Goal: Complete application form

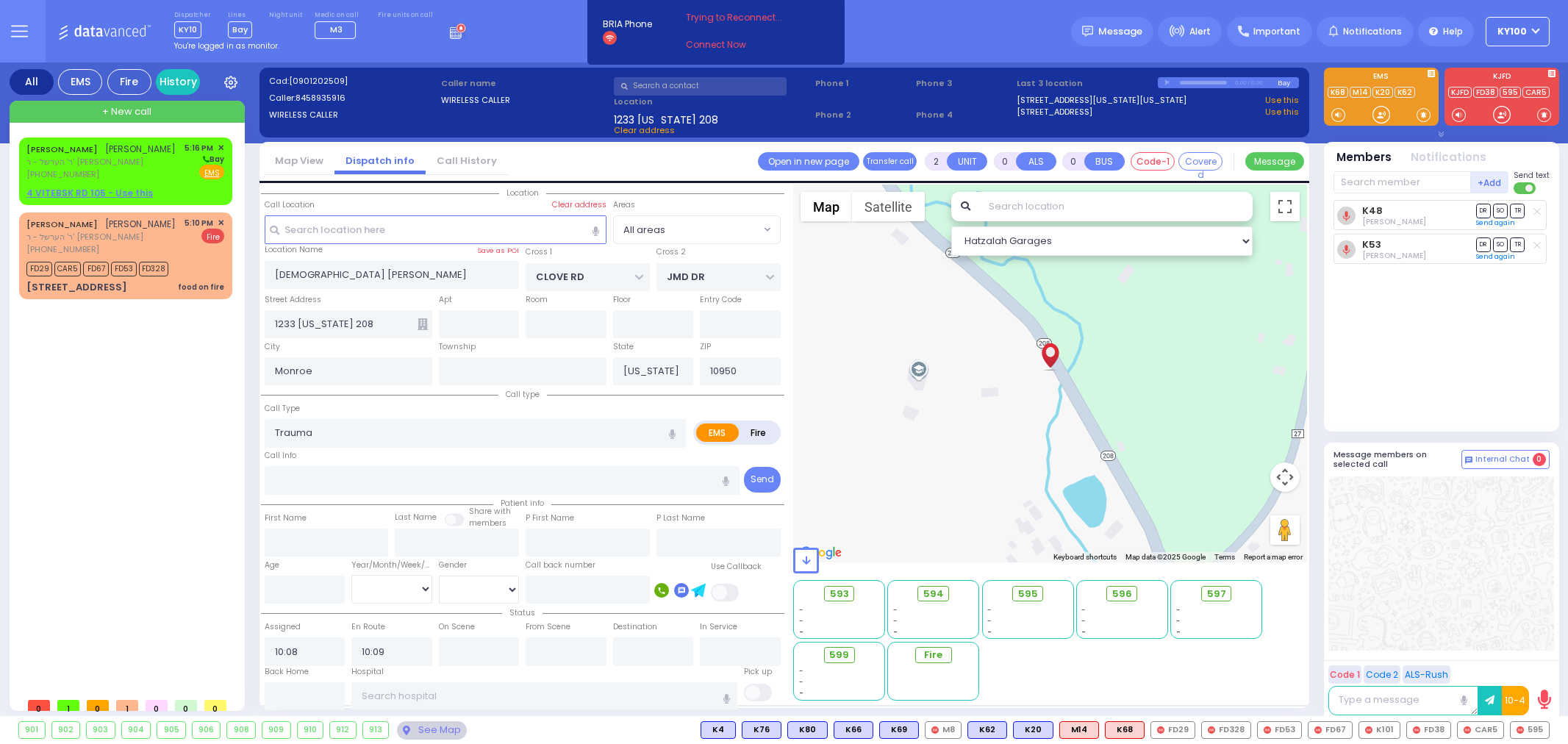
select select
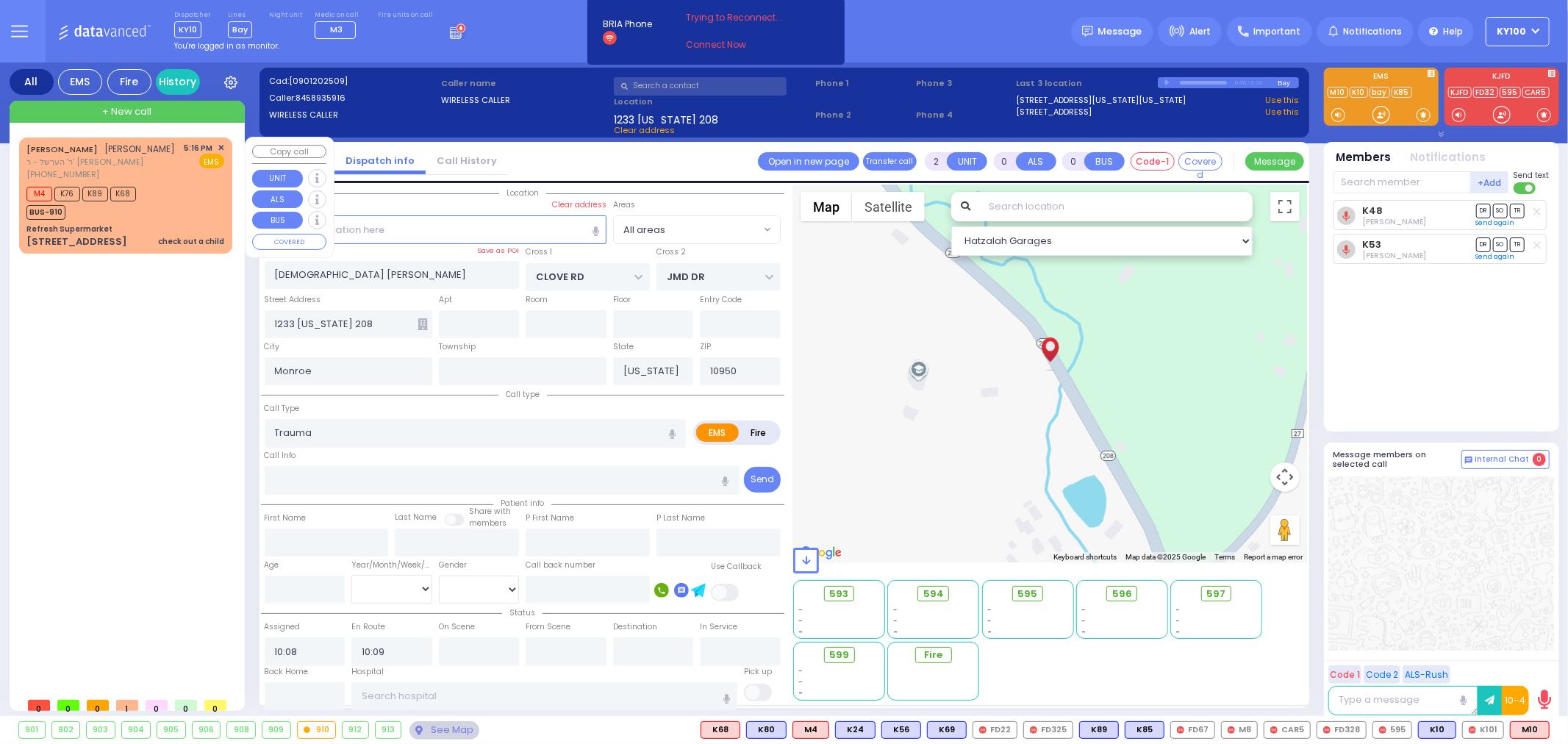
click at [152, 204] on div "M4 K76 K89 K68 BUS-910" at bounding box center [125, 200] width 198 height 36
type input "1"
select select
type input "check out a child"
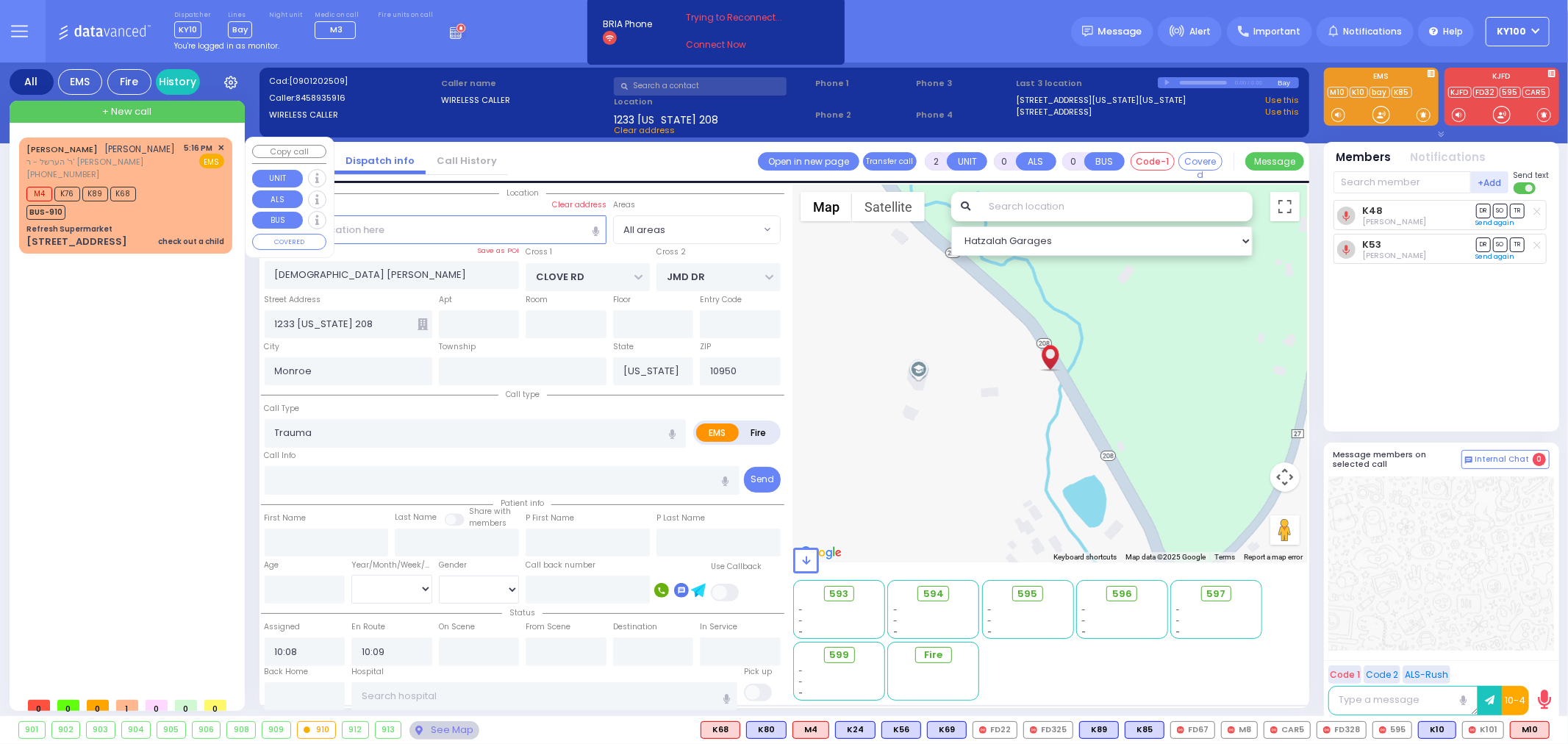
radio input "true"
type input "[PERSON_NAME]"
select select
type input "17:16"
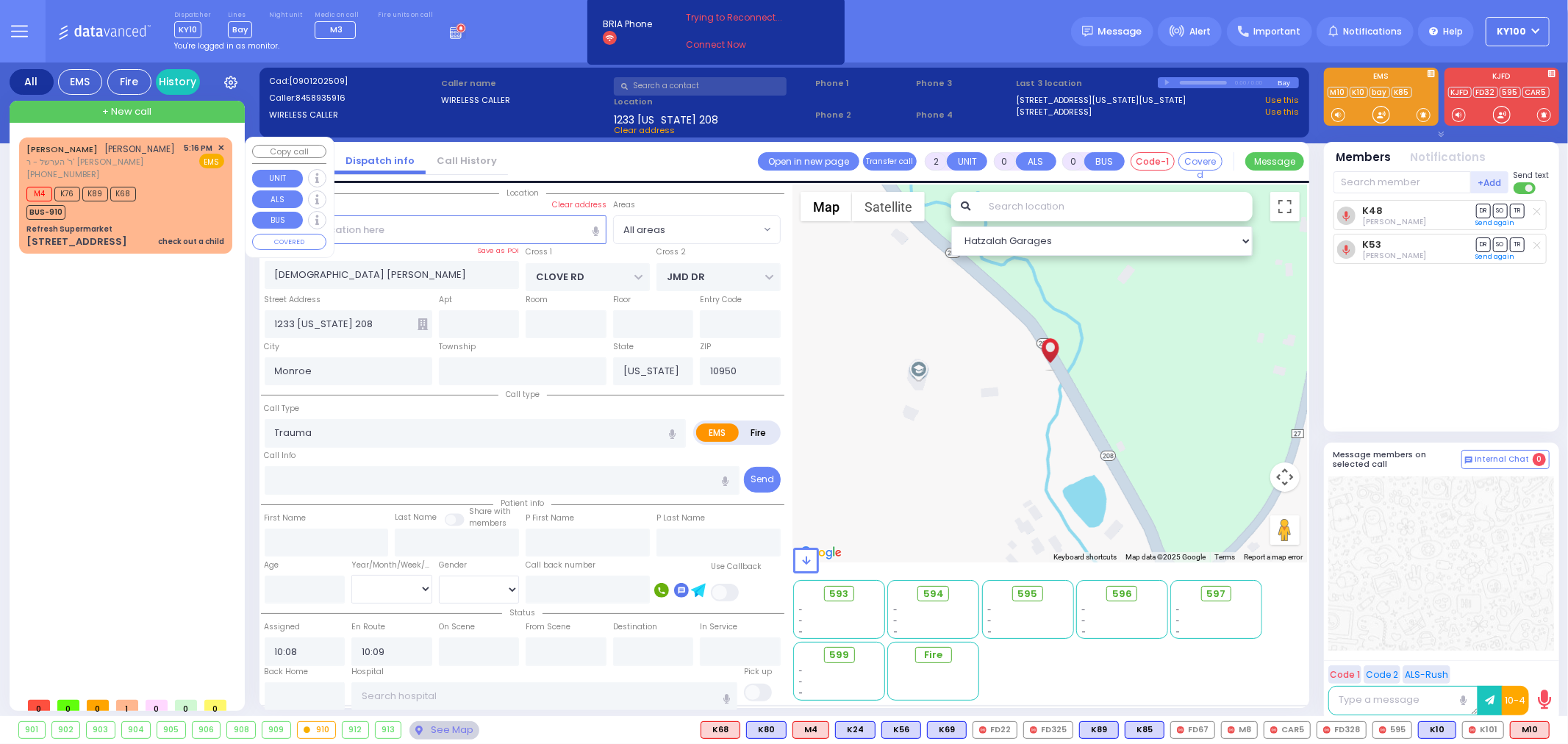
type input "17:18"
select select "Hatzalah Garages"
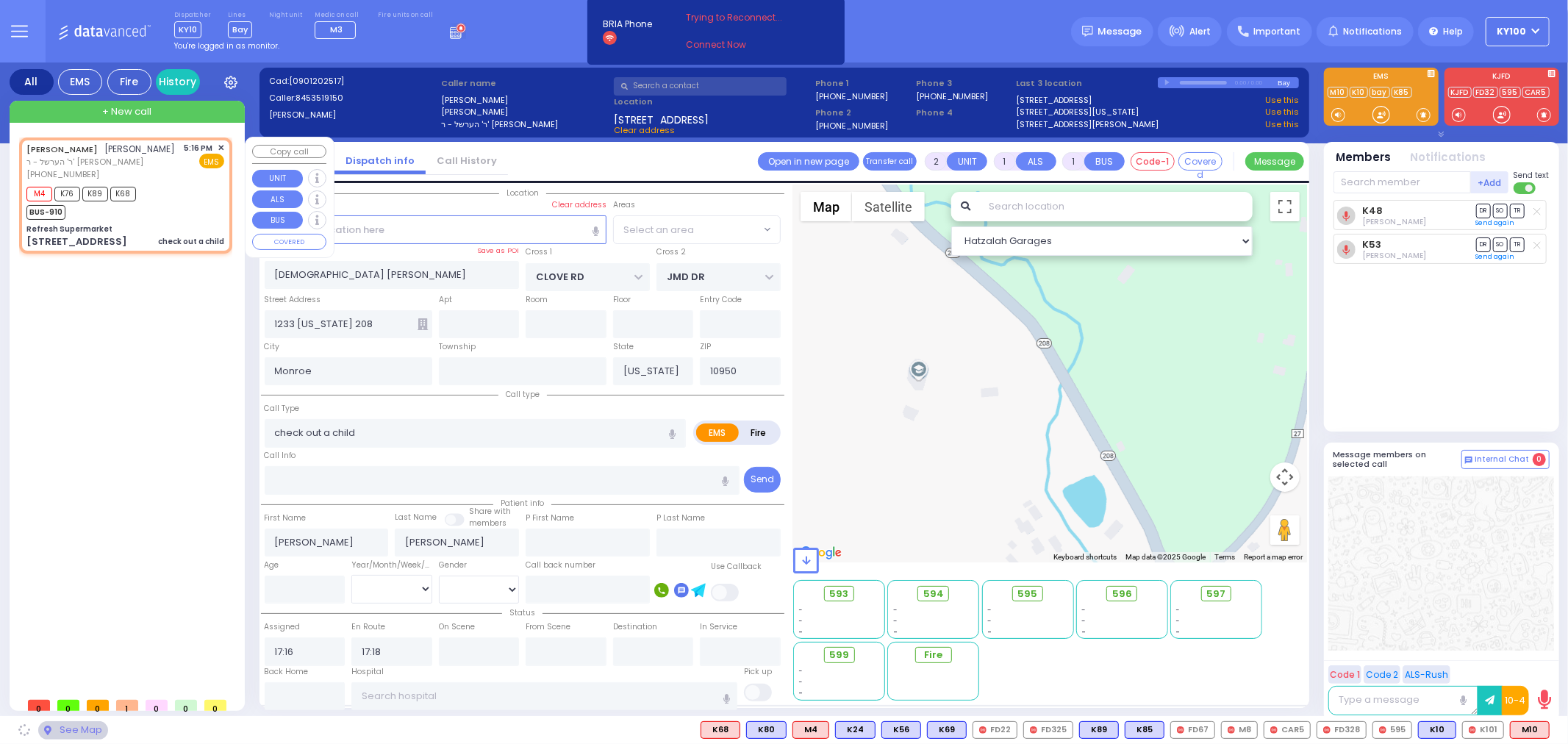
type input "Refresh Supermarket"
type input "RATZFERT WAY"
type input "HAMASPIK WAY"
type input "[STREET_ADDRESS]"
select select "SECTION 4"
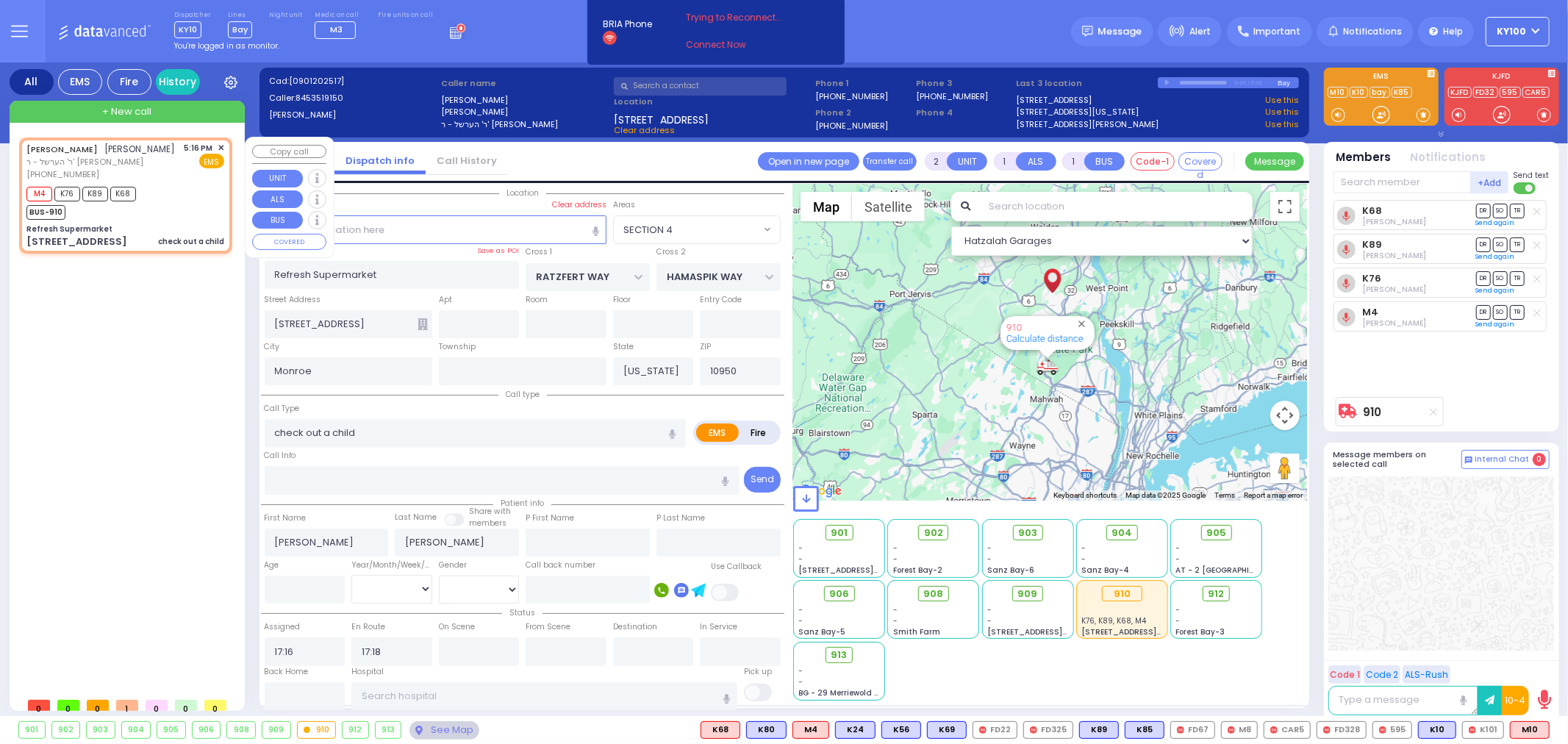
type input "6"
select select
radio input "true"
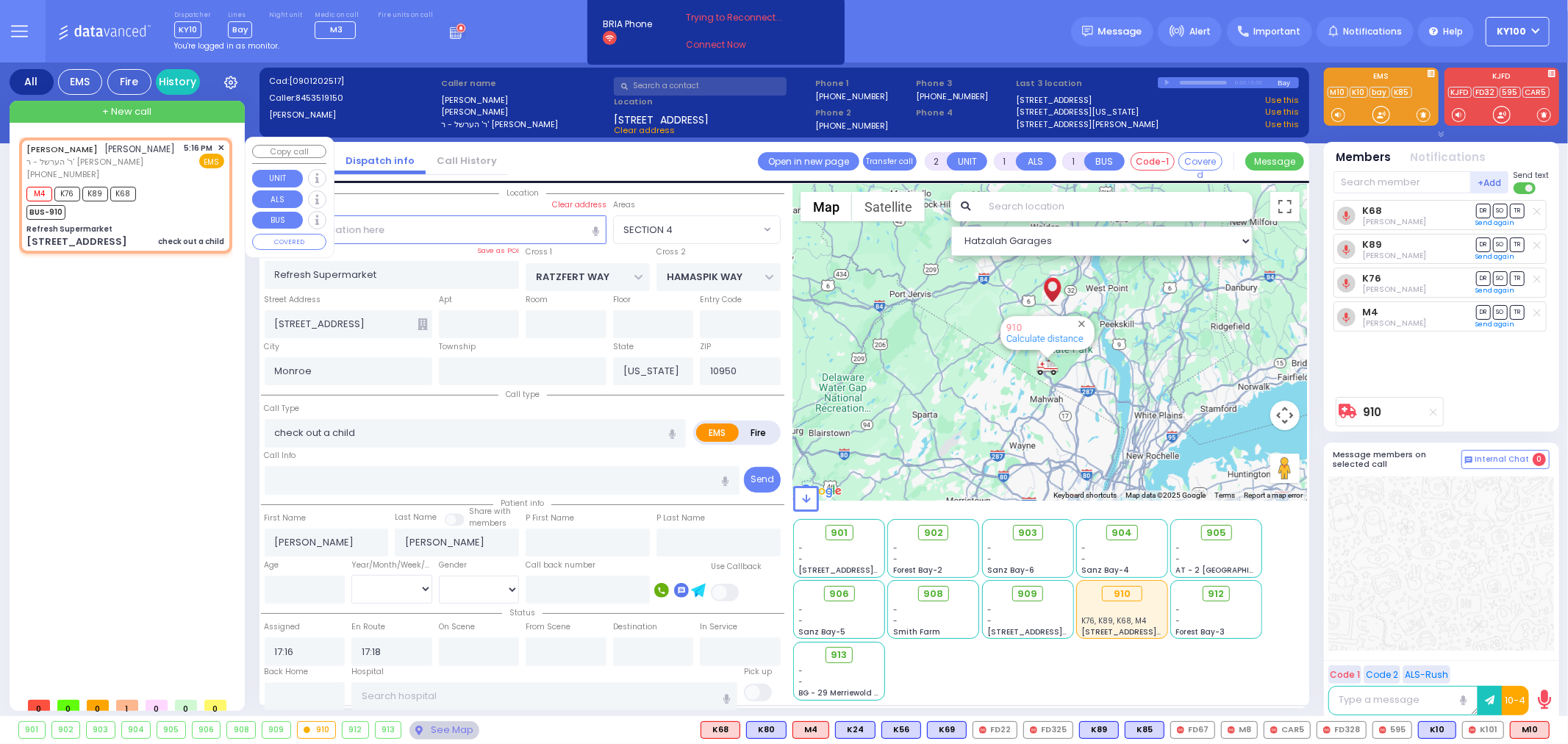
type input "Unknown"
select select "Year"
select select "Hatzalah Garages"
select select "SECTION 4"
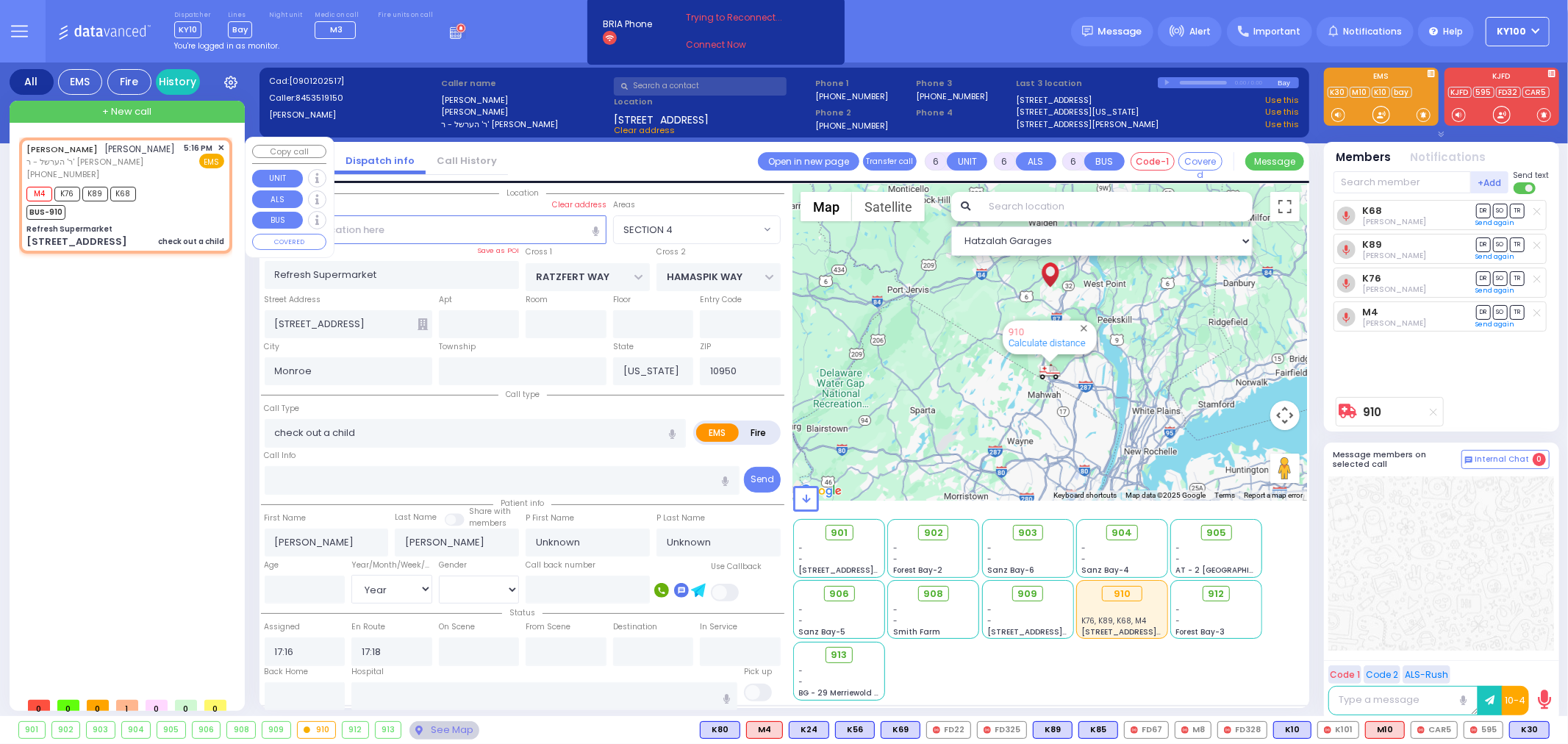
select select
radio input "true"
select select "Year"
select select "Hatzalah Garages"
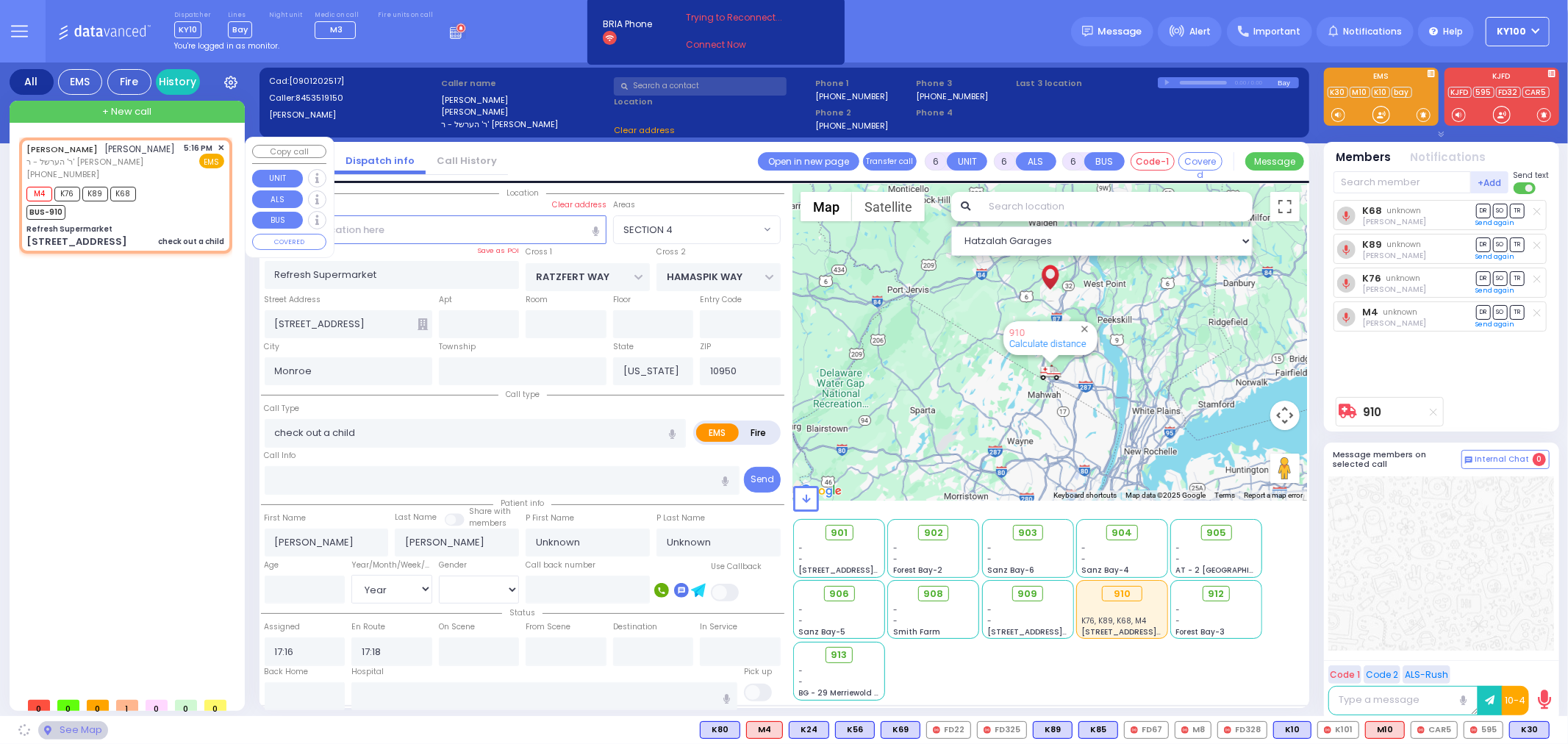
select select "SECTION 4"
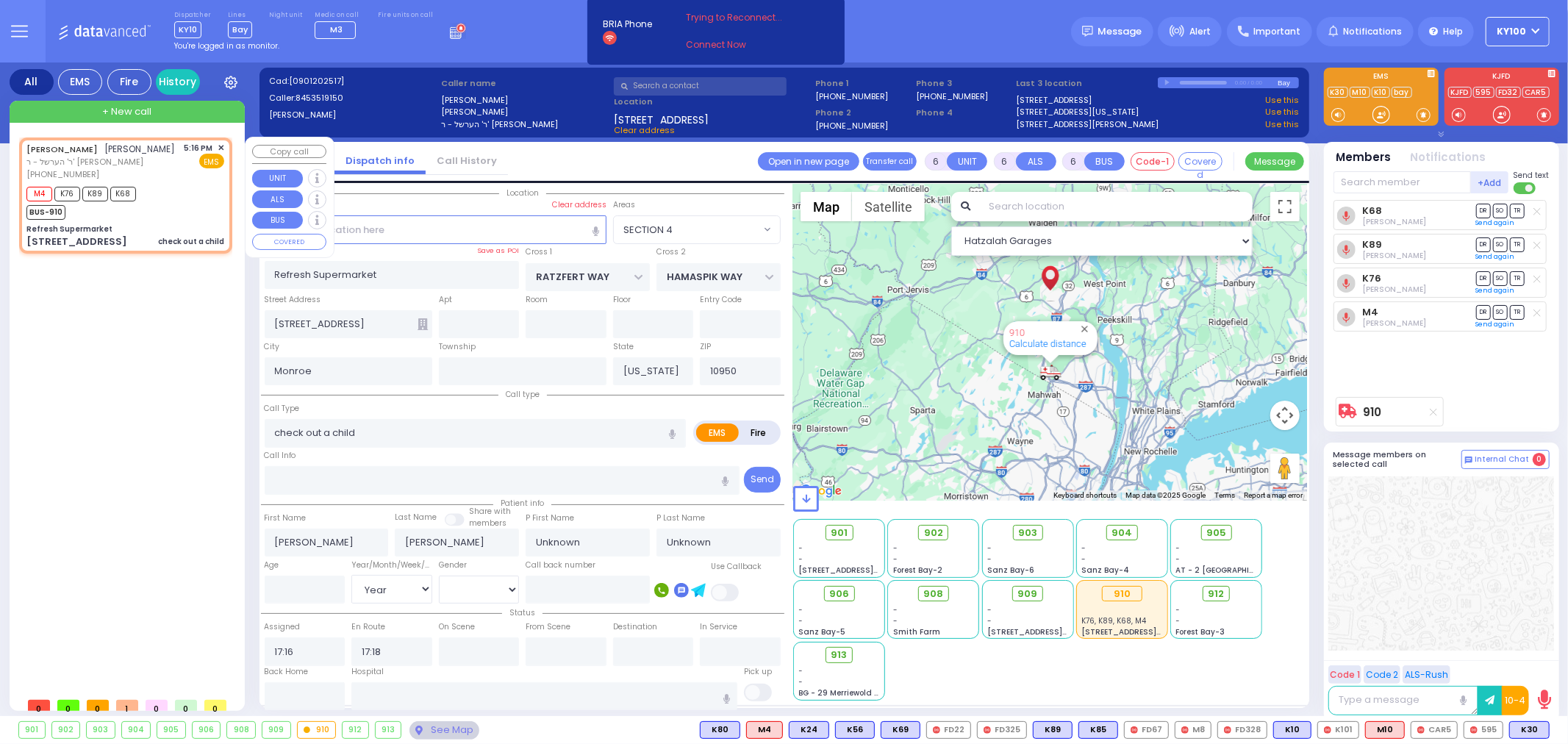
select select
radio input "true"
select select "Year"
select select "Hatzalah Garages"
select select "SECTION 4"
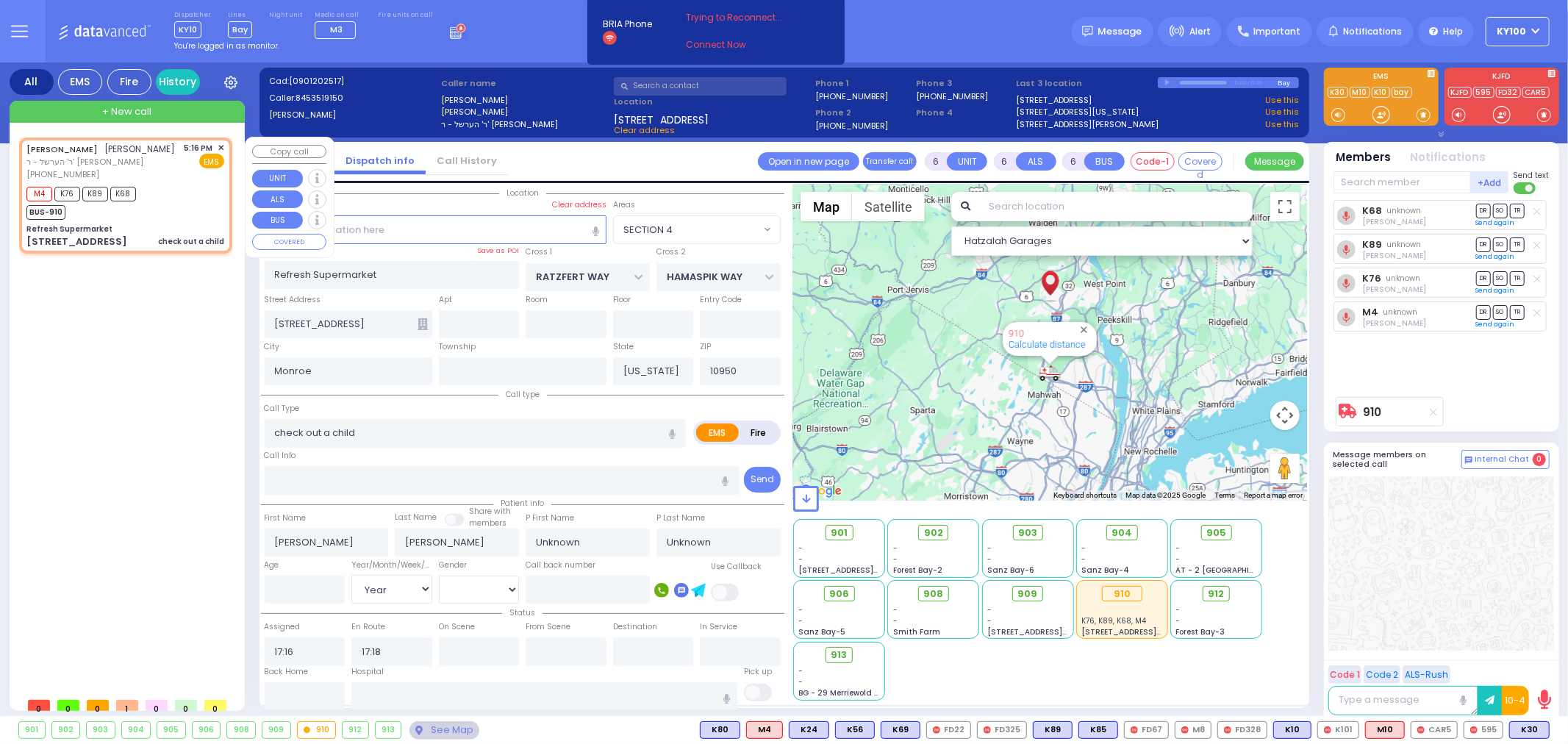
select select
radio input "true"
select select "Year"
select select "Hatzalah Garages"
select select "SECTION 4"
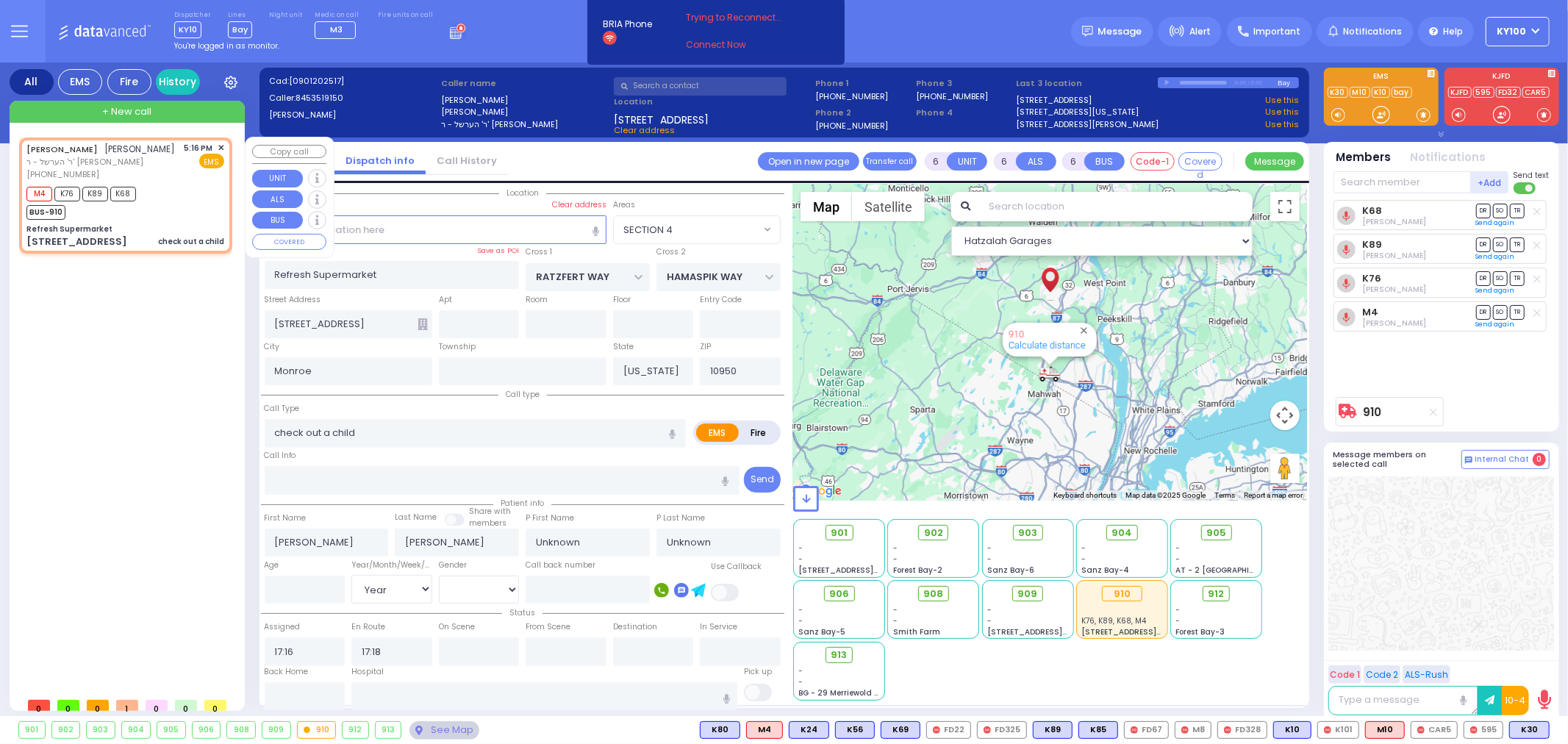
select select
radio input "true"
select select "Year"
select select "Hatzalah Garages"
select select "SECTION 4"
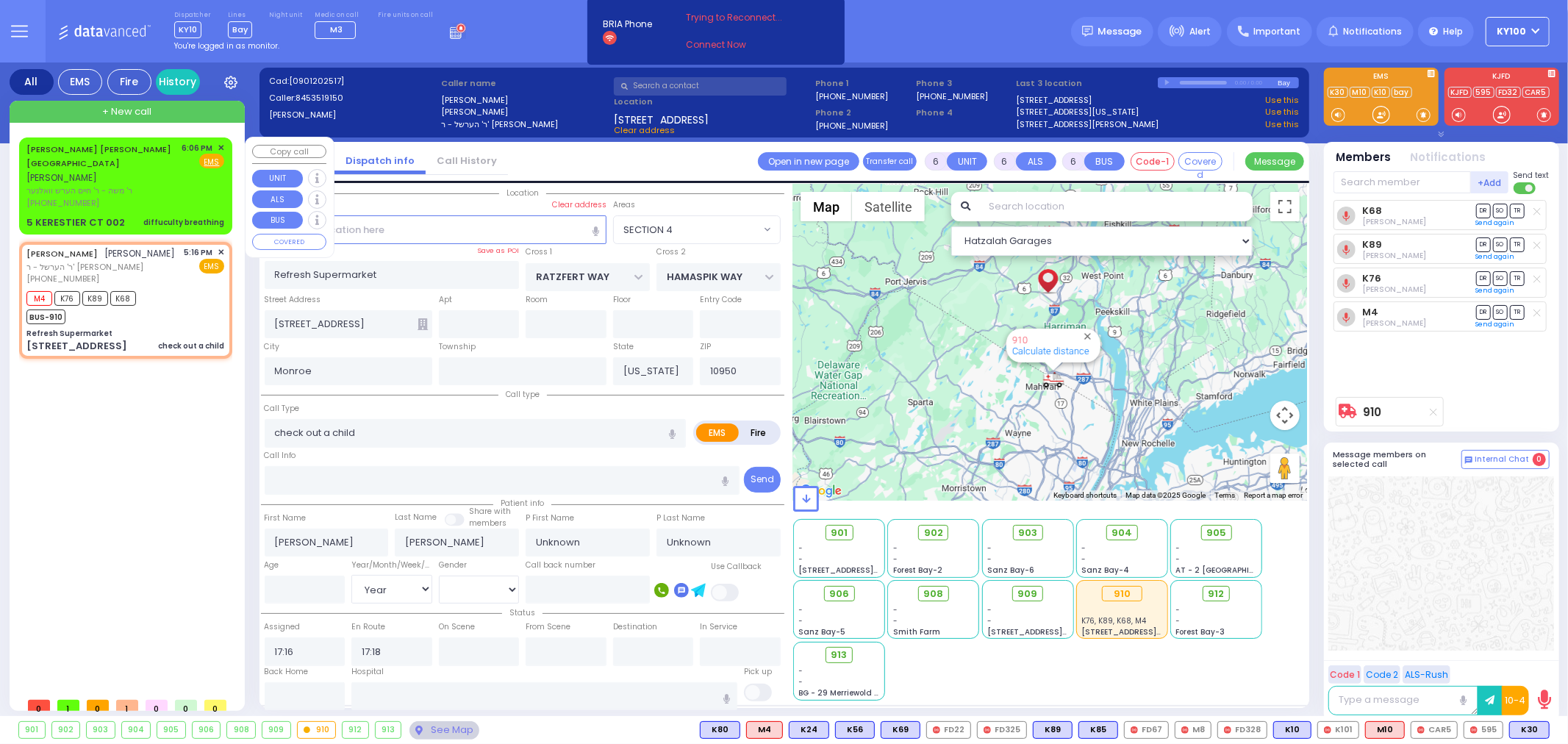
select select
radio input "true"
type input "Binyumin"
type input "[PERSON_NAME]"
type input "8"
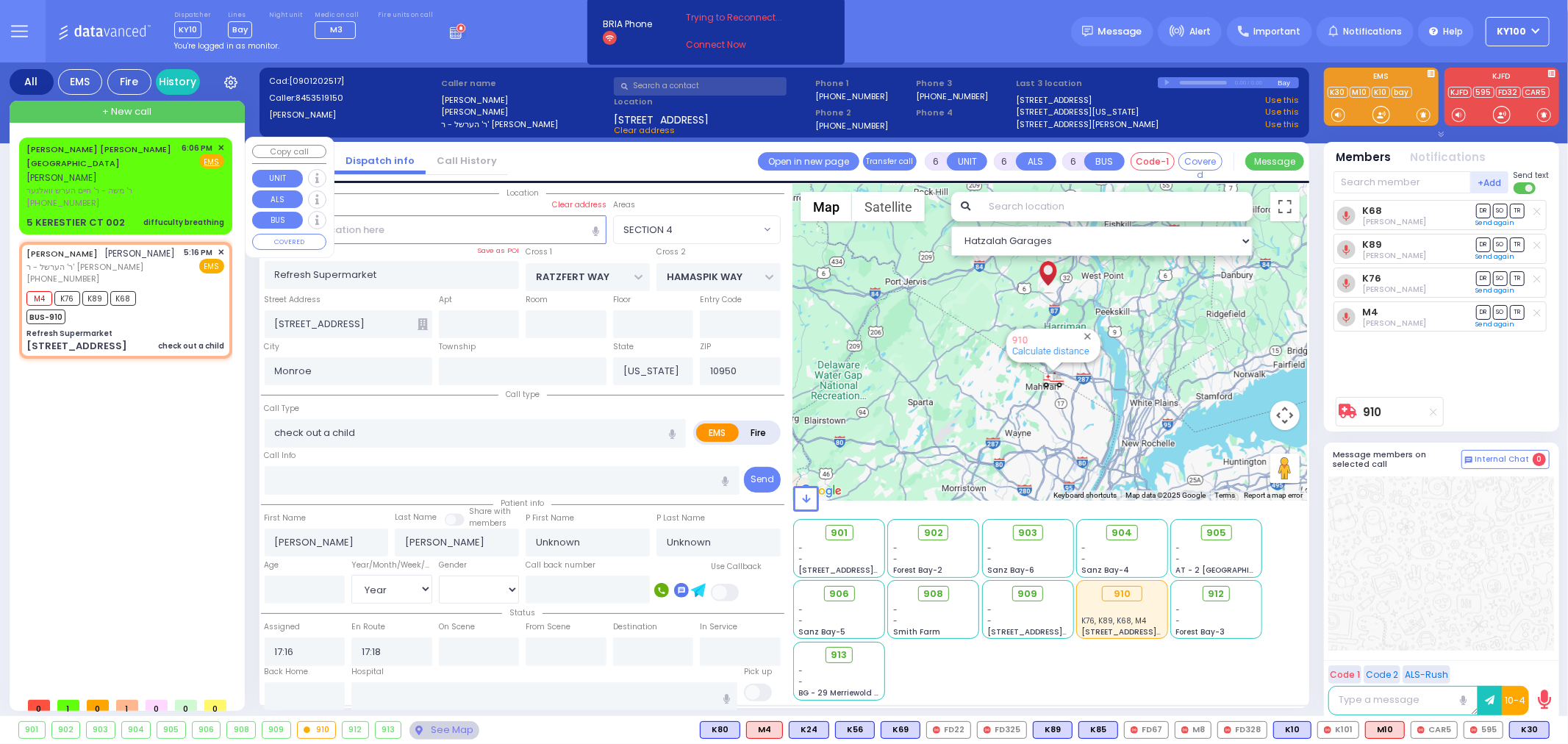
select select "Year"
select select "[DEMOGRAPHIC_DATA]"
select select "Hatzalah Garages"
select select "SECTION 4"
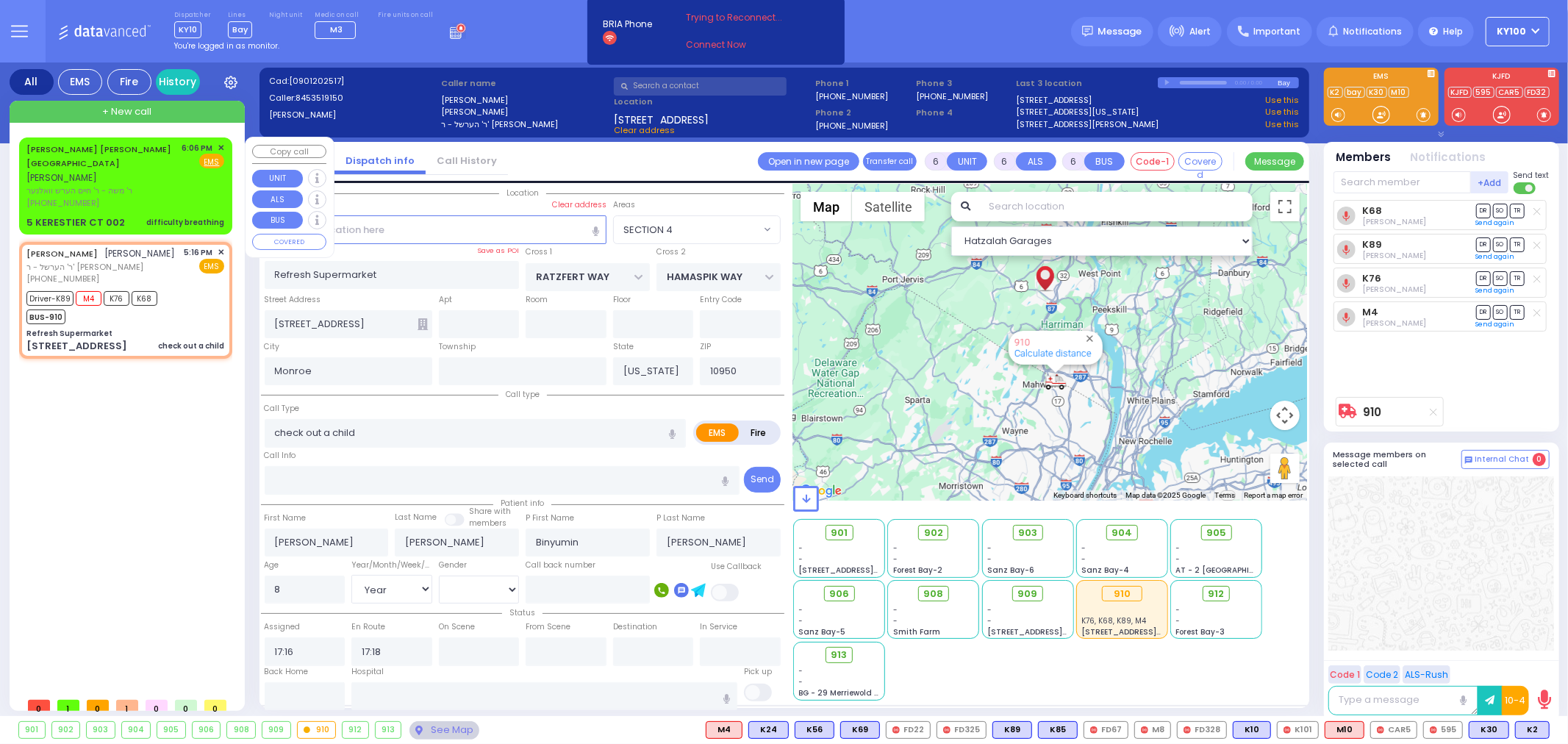
select select
radio input "true"
select select "Year"
select select "[DEMOGRAPHIC_DATA]"
type input "17:23"
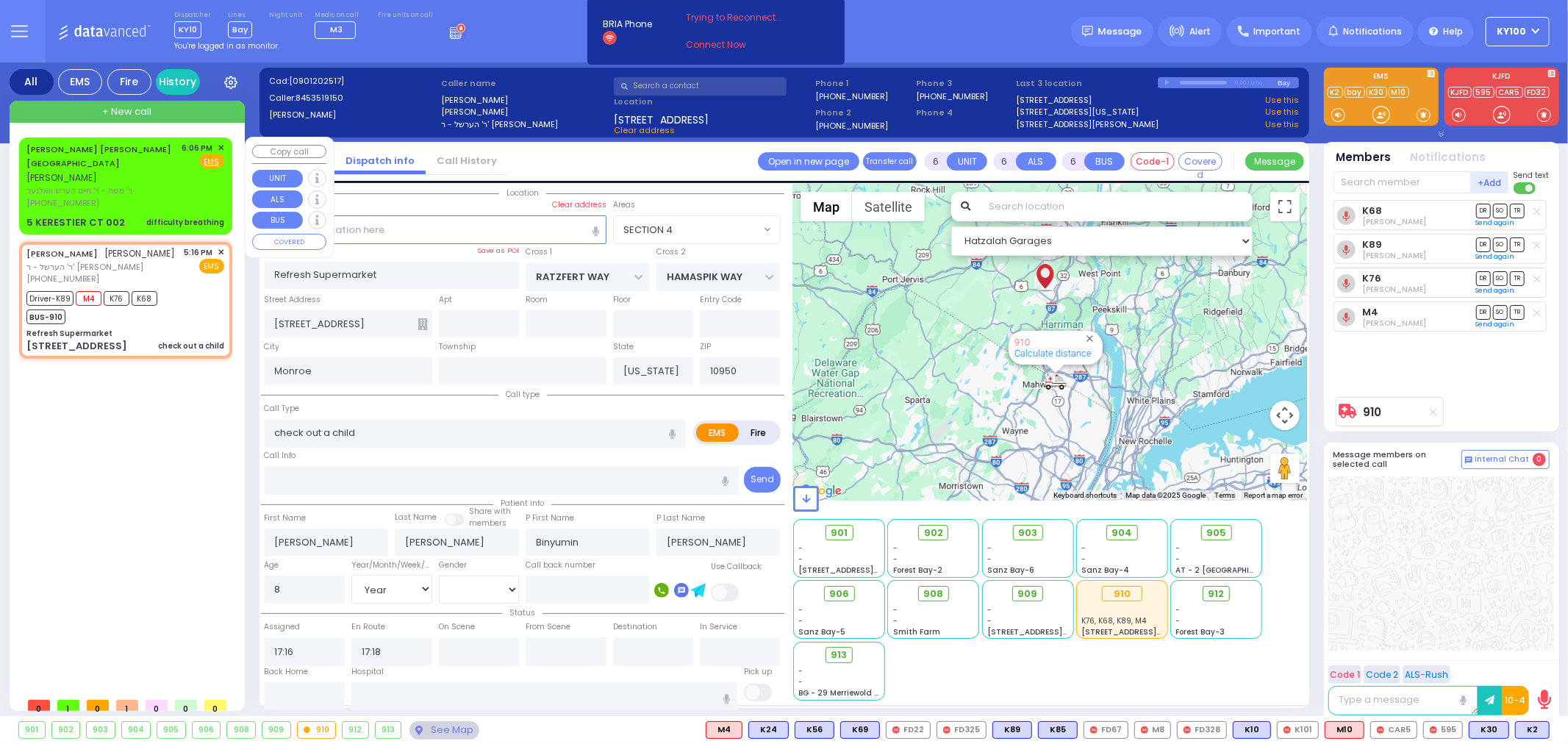
type input "17:45"
type input "18:45"
type input "19:15"
select select "Hatzalah Garages"
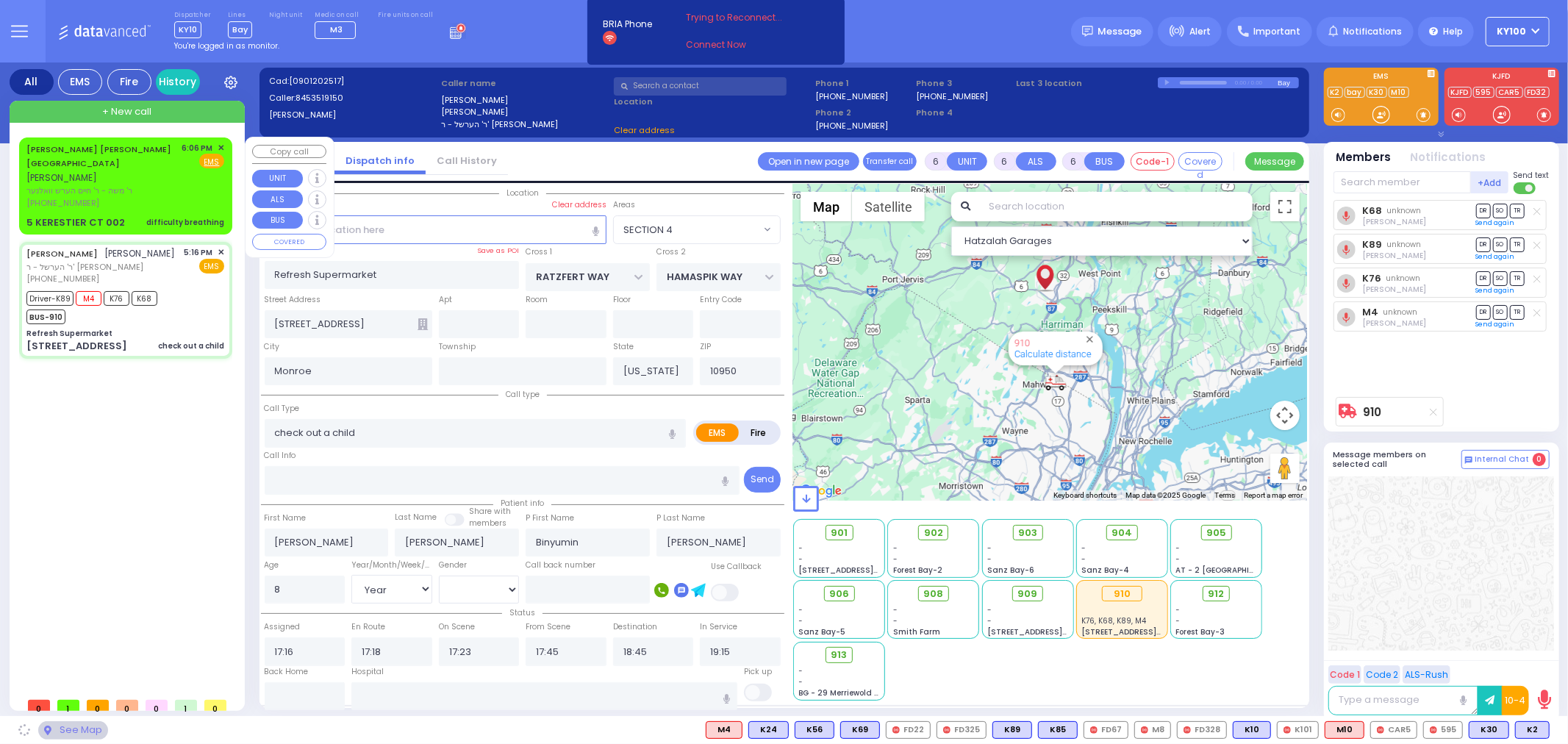
select select
radio input "true"
select select "Year"
select select "[DEMOGRAPHIC_DATA]"
select select "Hatzalah Garages"
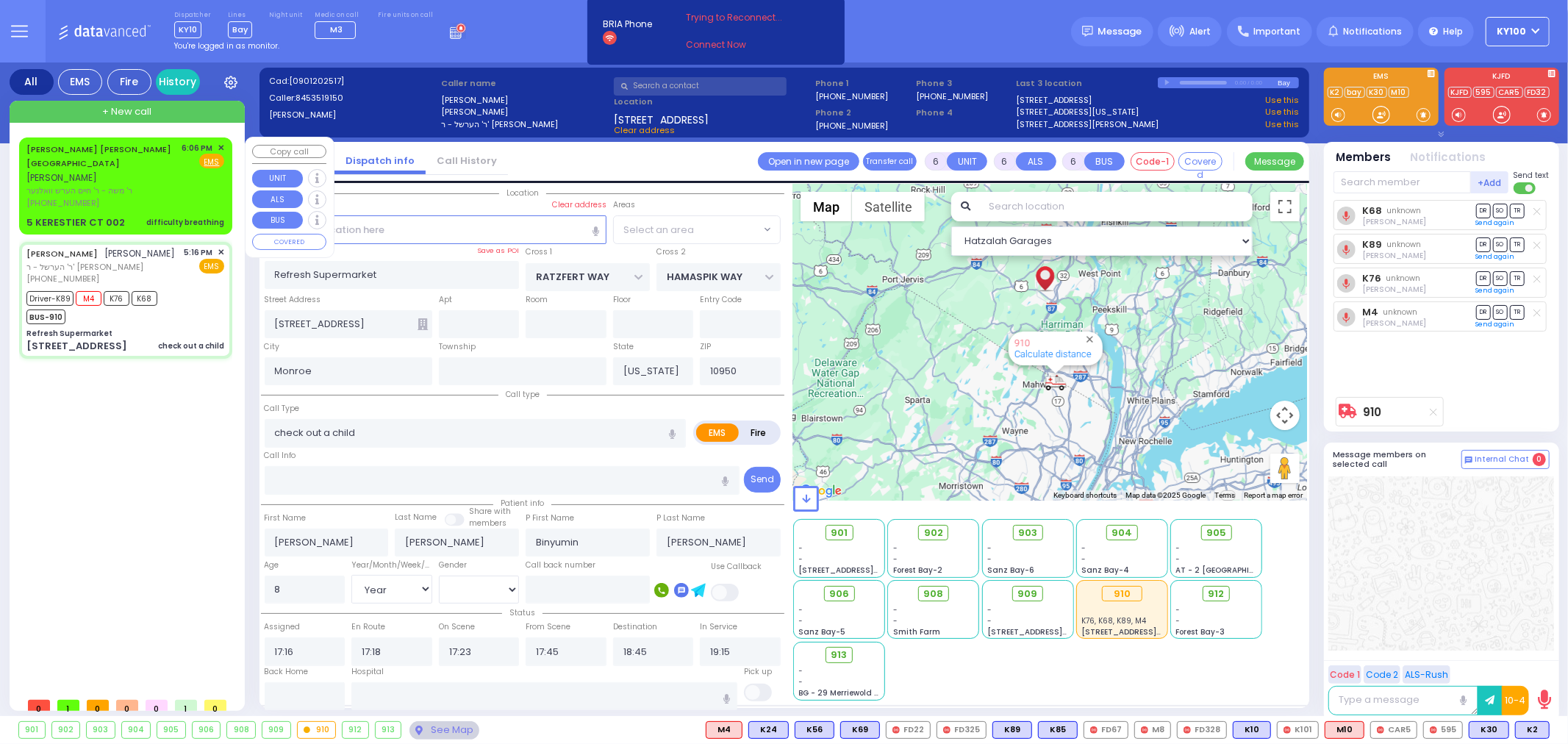
select select "SECTION 4"
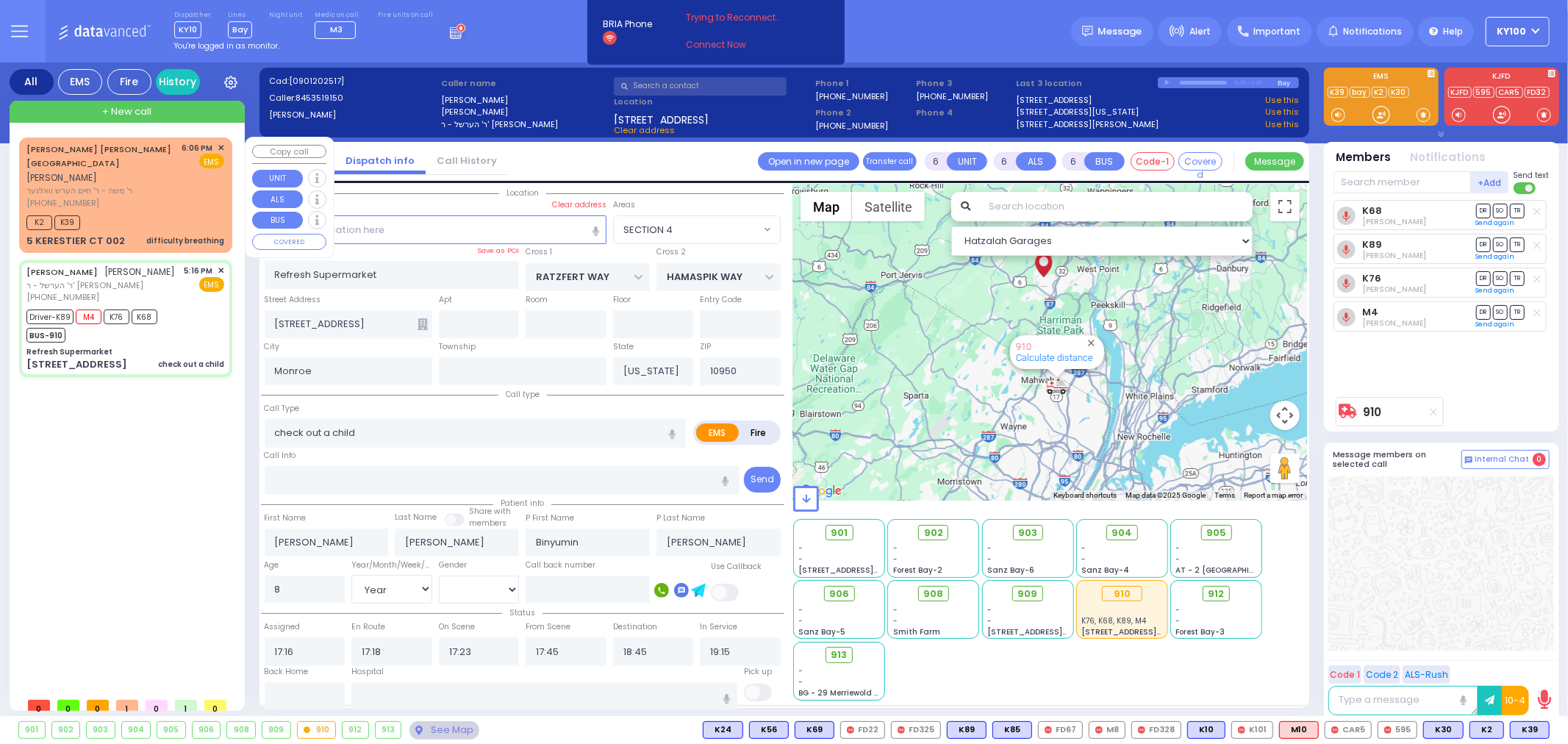
select select
radio input "true"
select select "Year"
select select "[DEMOGRAPHIC_DATA]"
select select "SECTION 4"
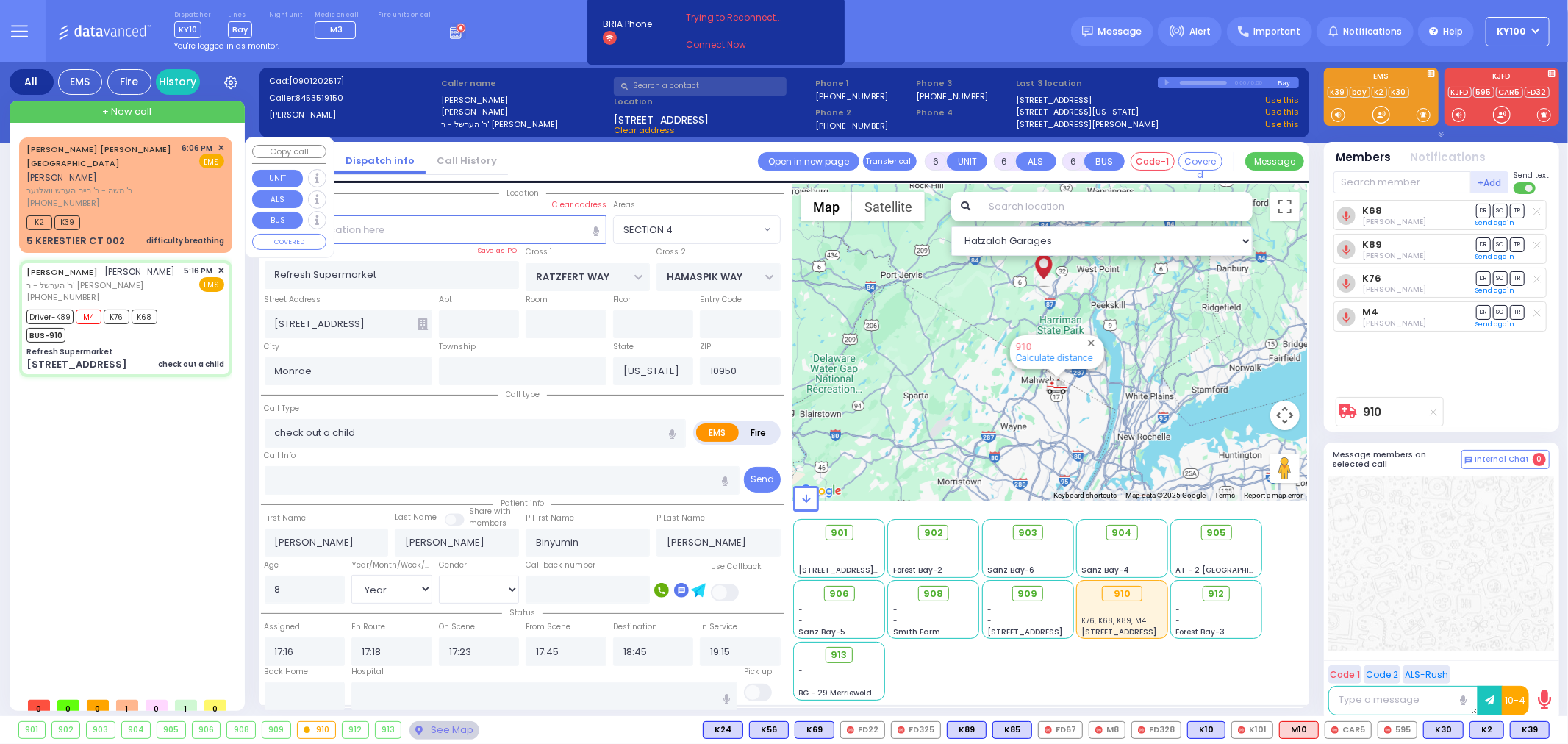
select select "Hatzalah Garages"
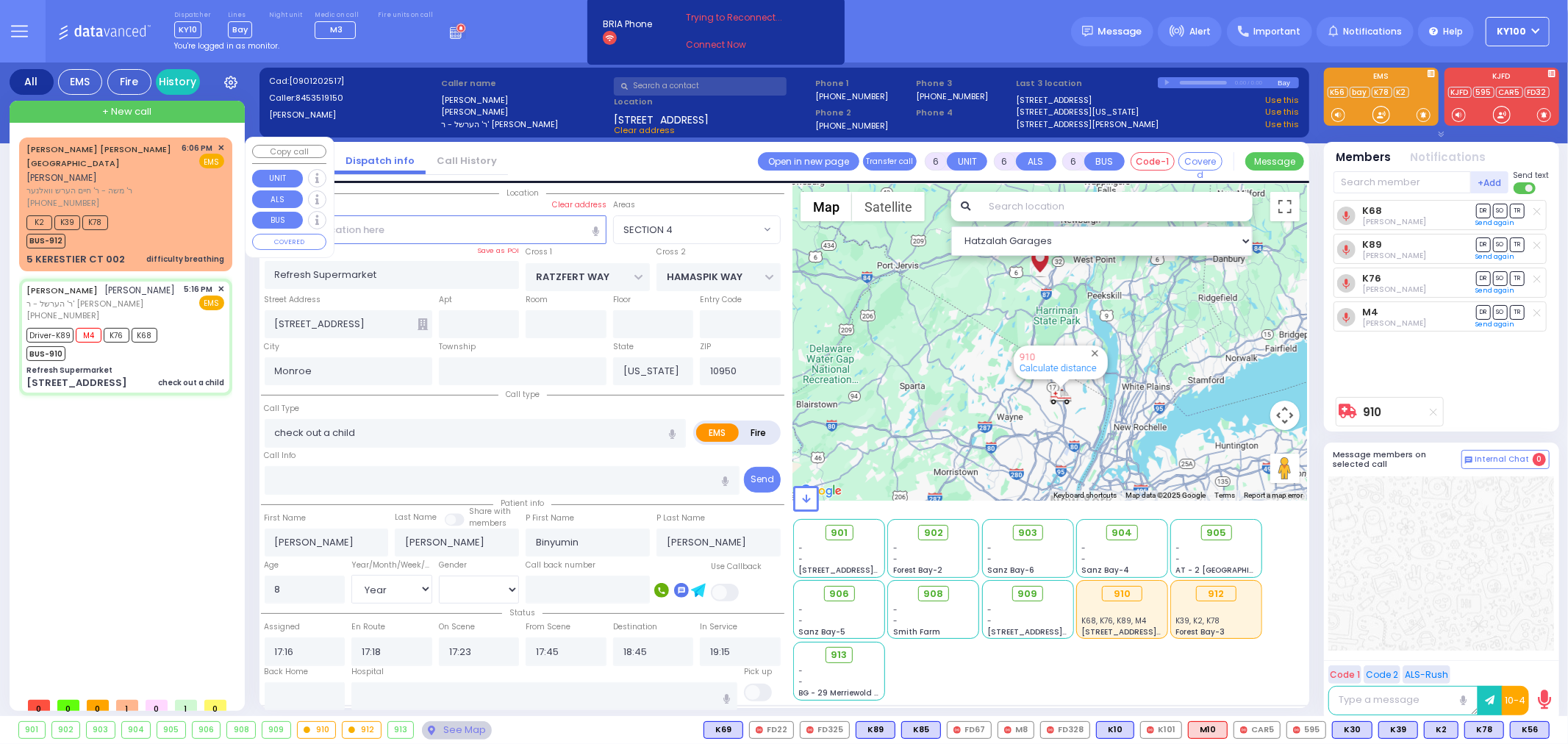
select select
radio input "true"
select select "Year"
select select "[DEMOGRAPHIC_DATA]"
select select "Hatzalah Garages"
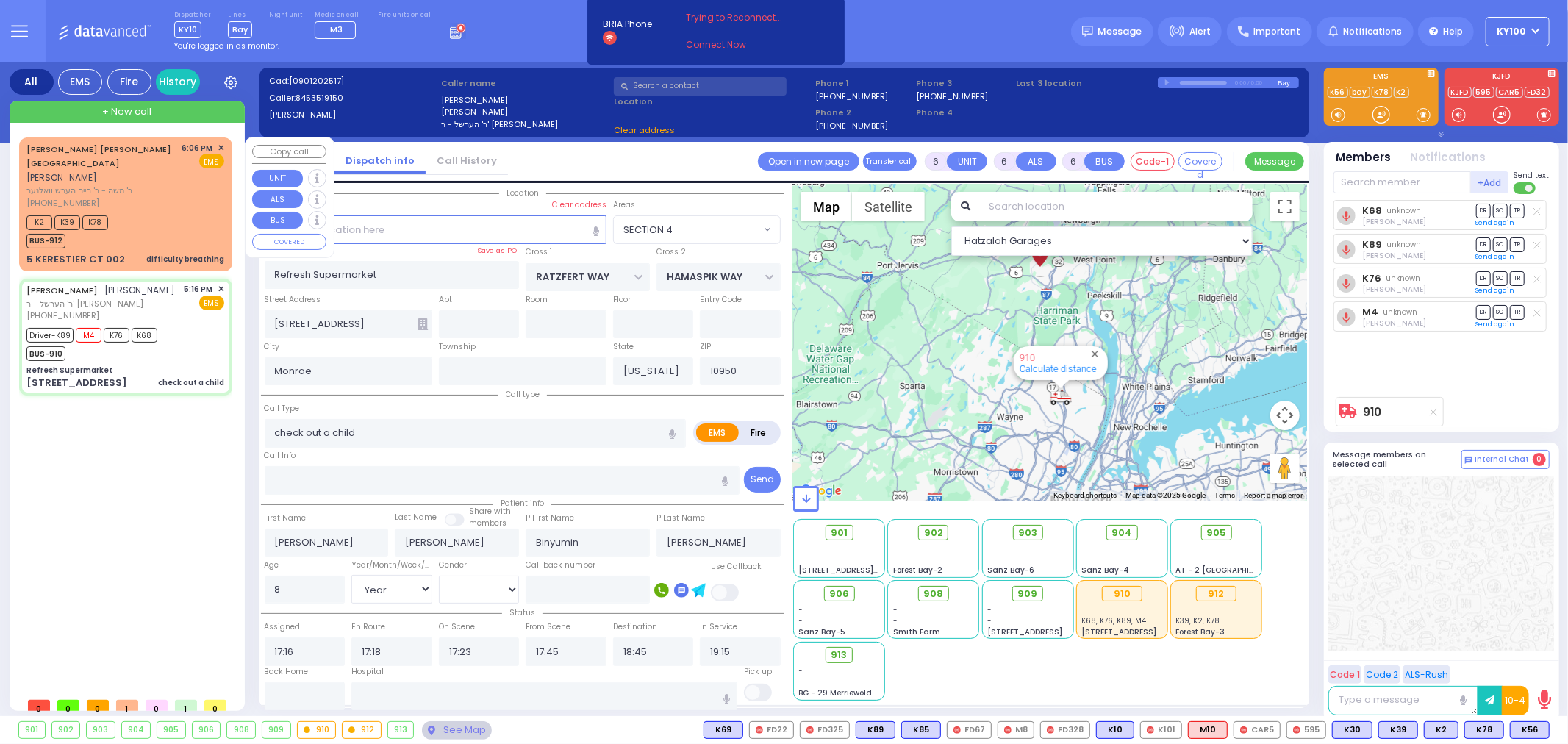
select select "SECTION 4"
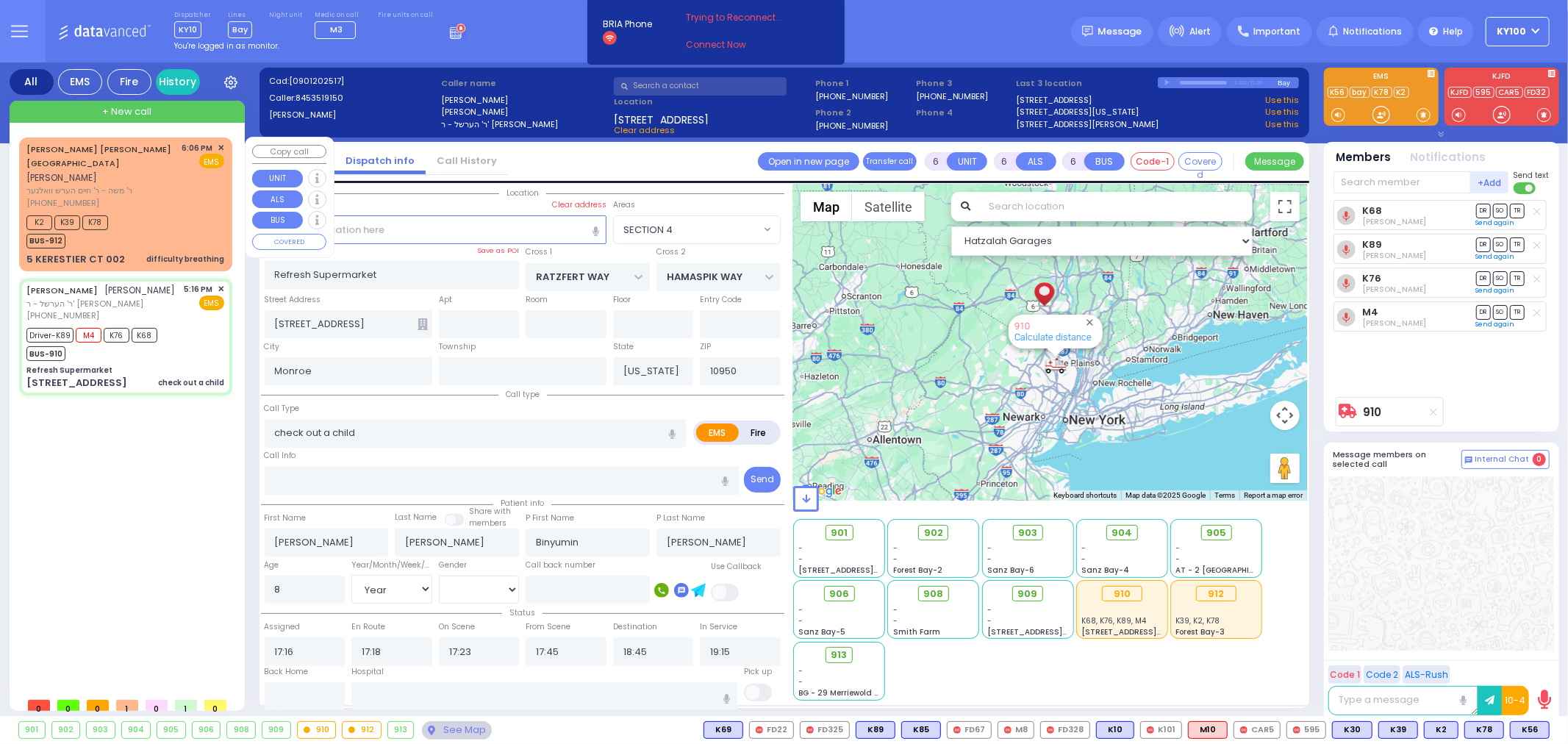
select select
radio input "true"
select select "Year"
select select "[DEMOGRAPHIC_DATA]"
select select "Hatzalah Garages"
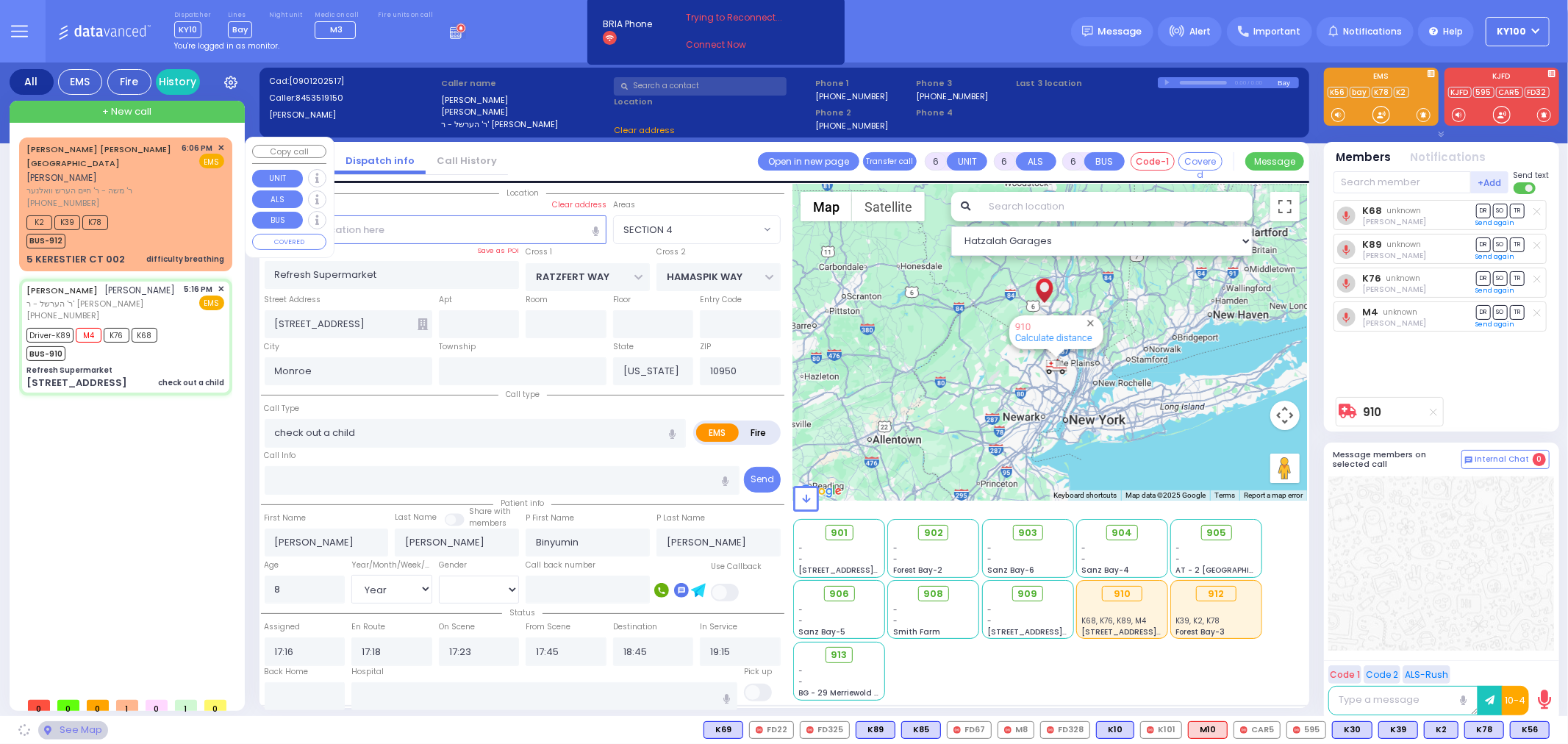
select select "SECTION 4"
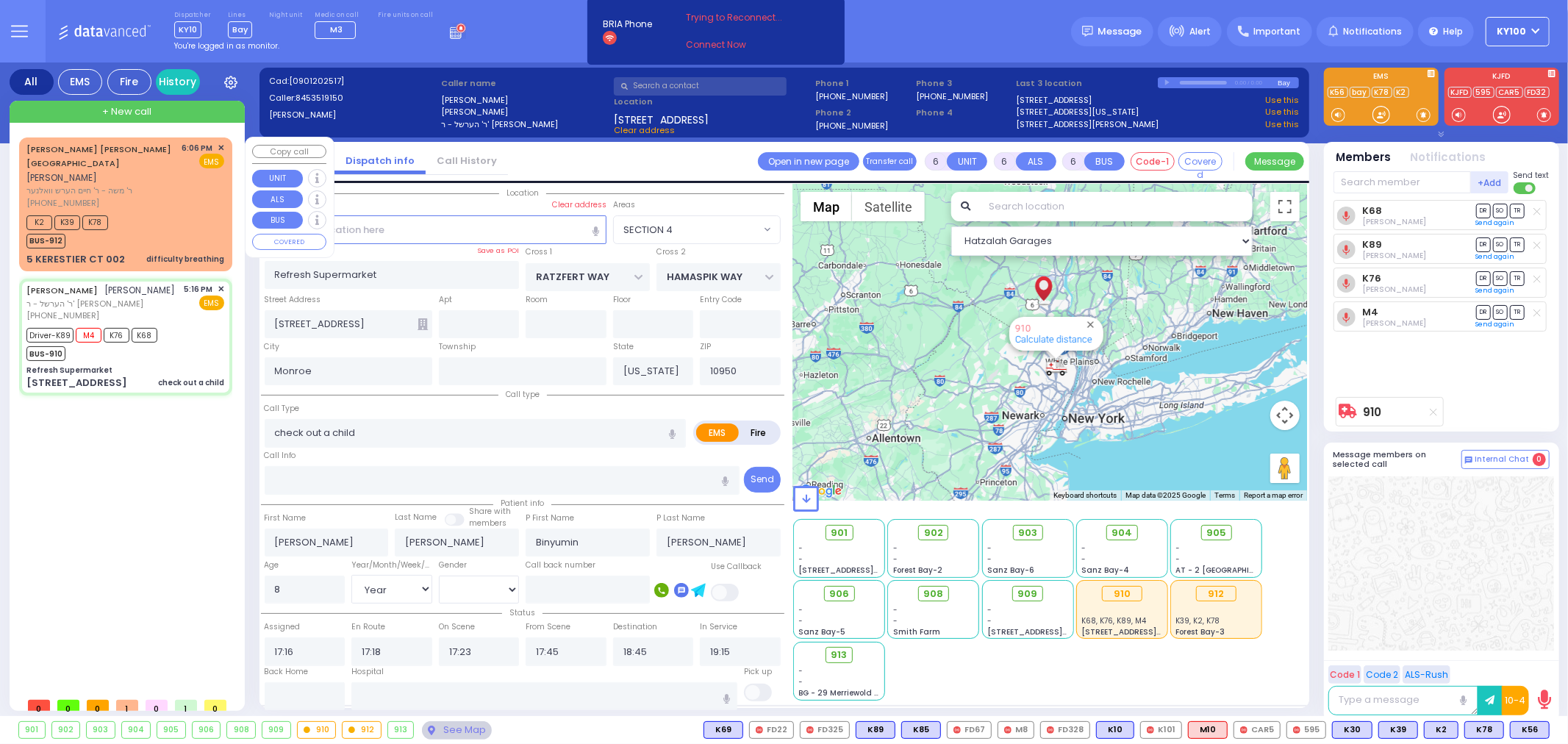
select select
radio input "true"
select select "Year"
select select "[DEMOGRAPHIC_DATA]"
type input "[GEOGRAPHIC_DATA] [STREET_ADDRESS]"
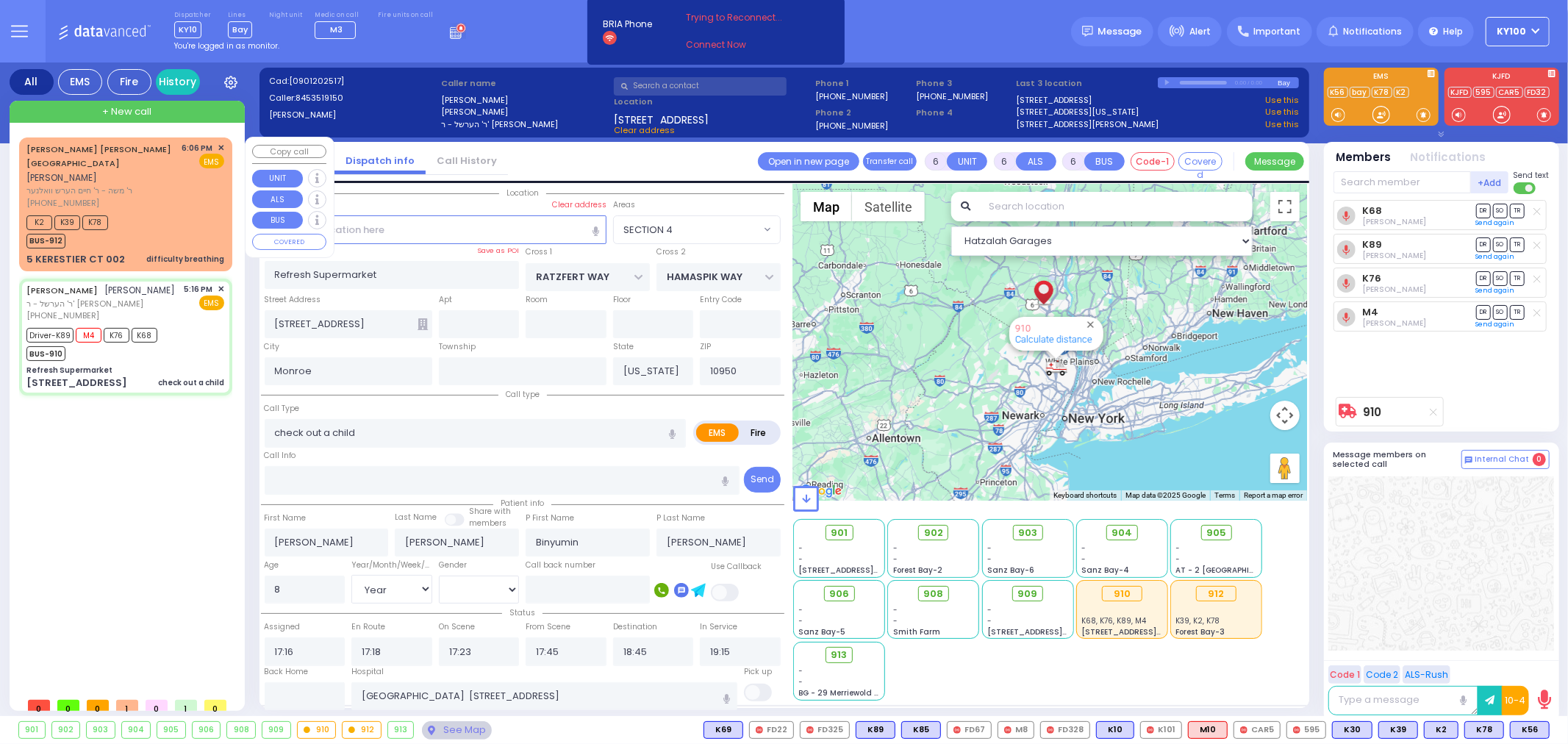
select select "Hatzalah Garages"
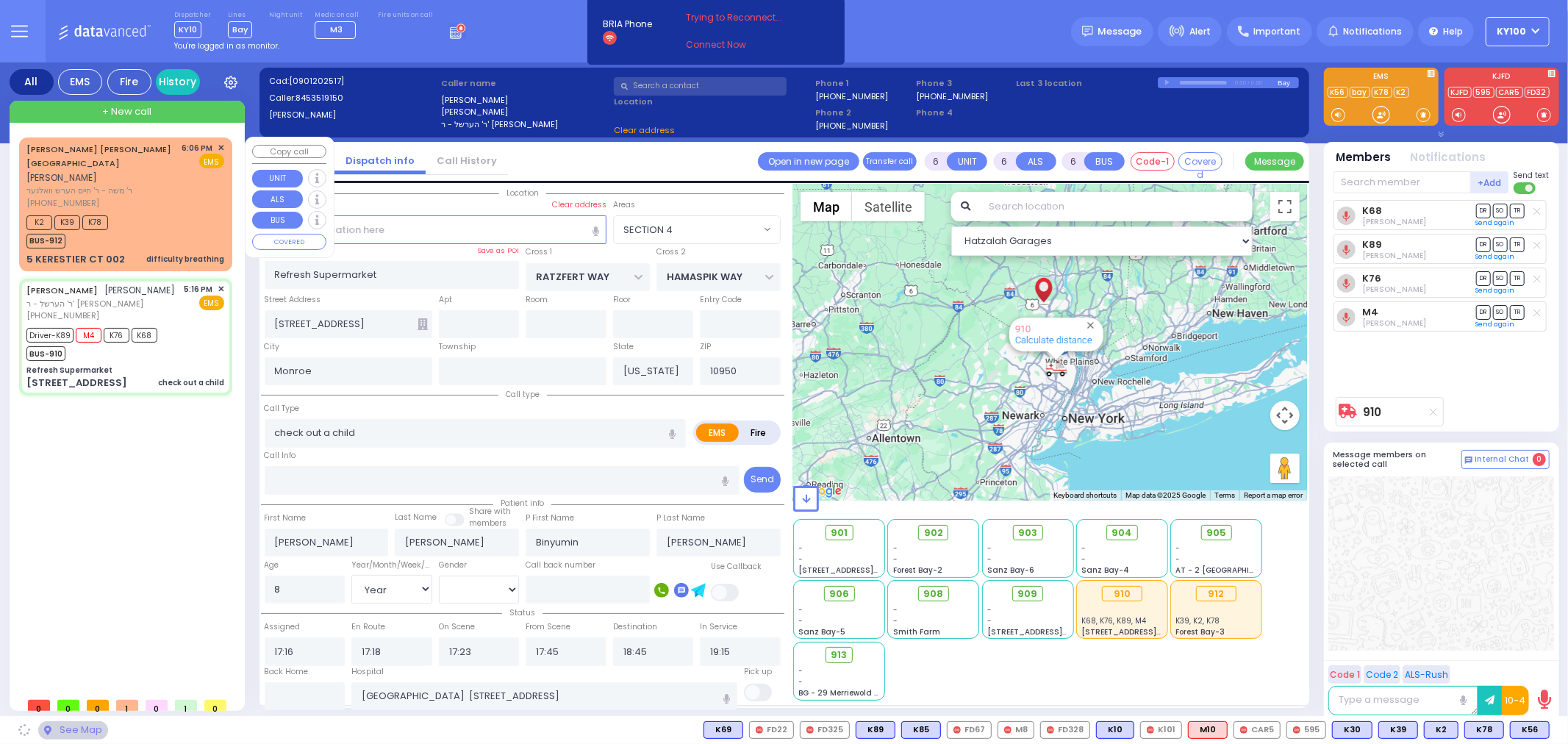
select select "SECTION 4"
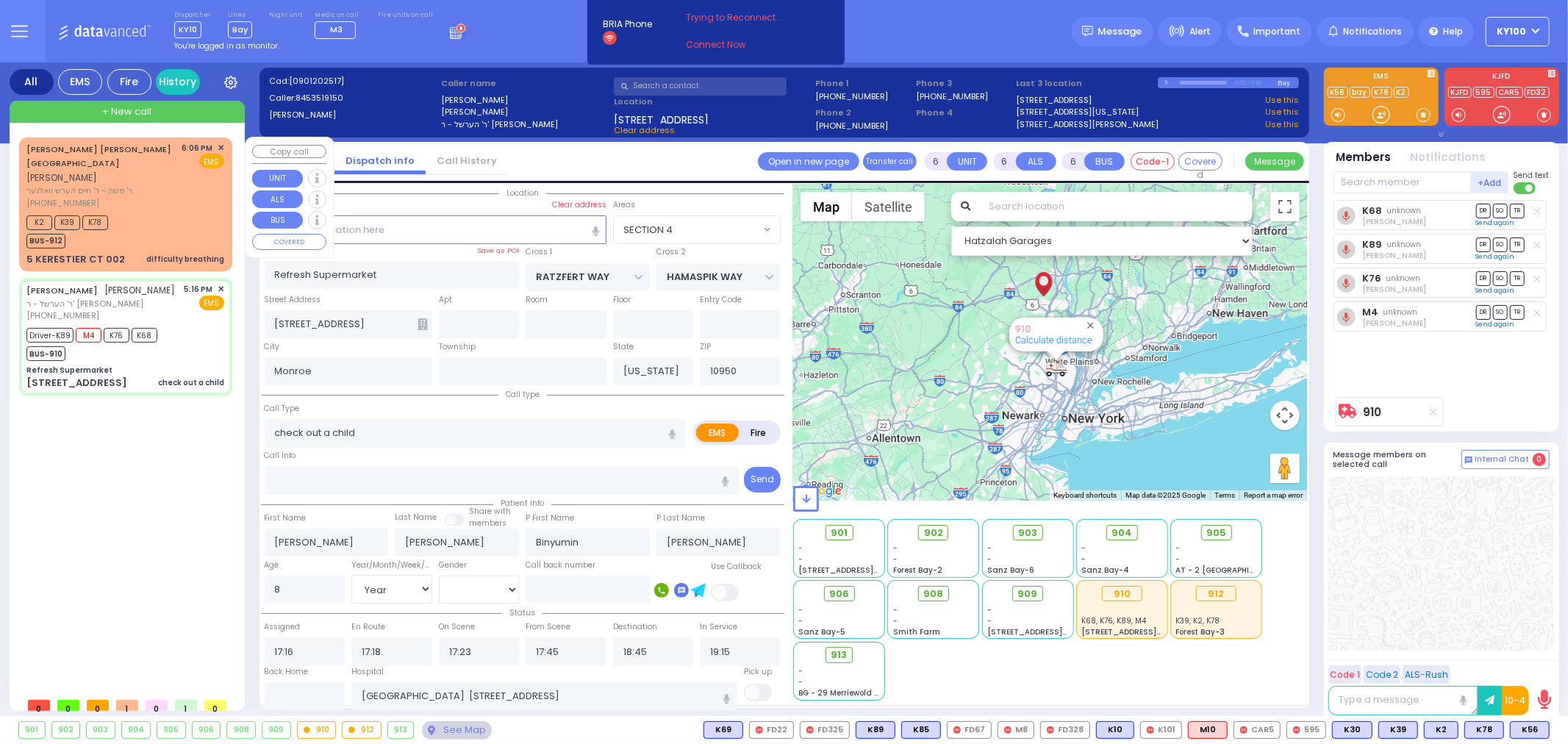
select select
radio input "true"
select select "Year"
select select "[DEMOGRAPHIC_DATA]"
select select "SECTION 4"
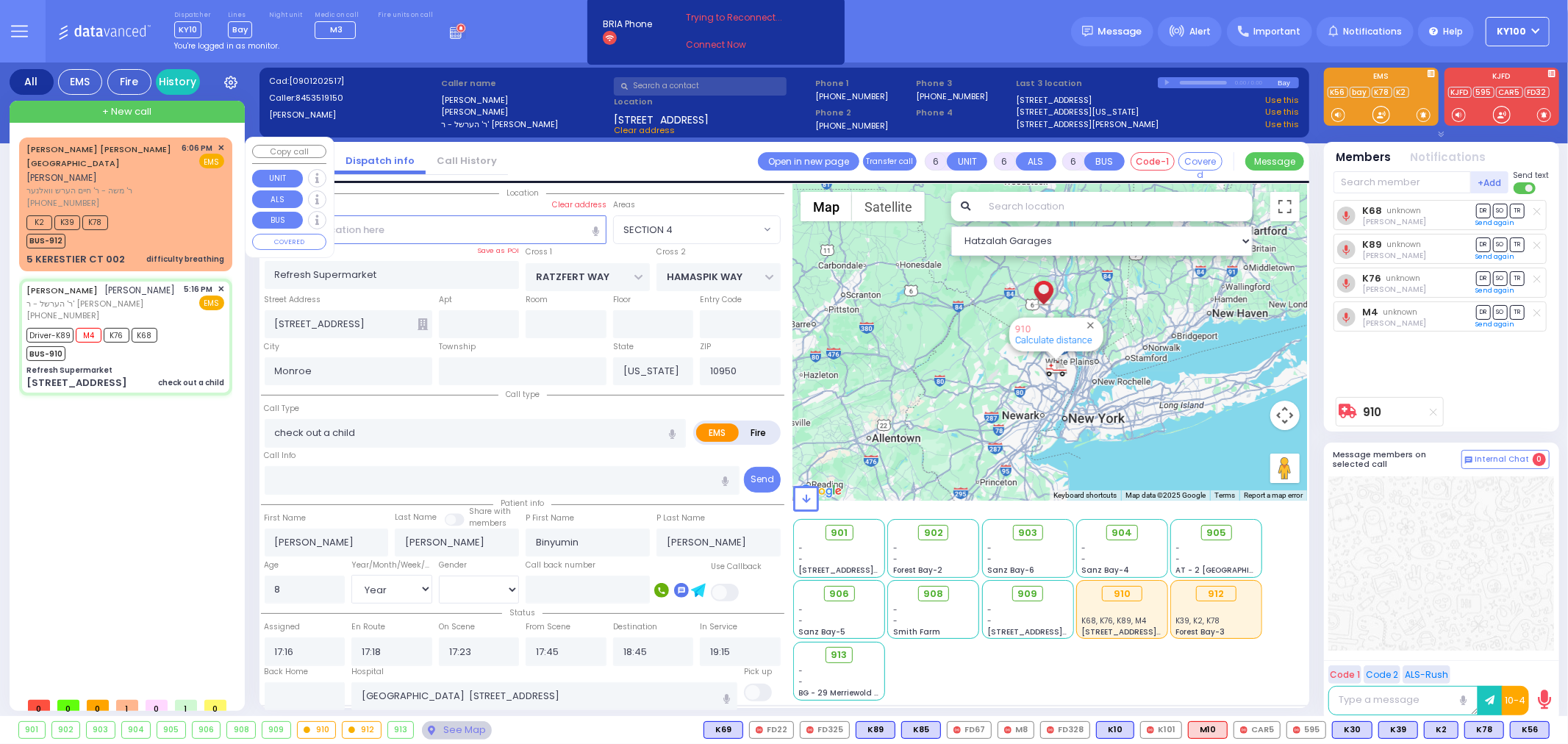
select select "Hatzalah Garages"
select select
radio input "true"
select select "Year"
select select "[DEMOGRAPHIC_DATA]"
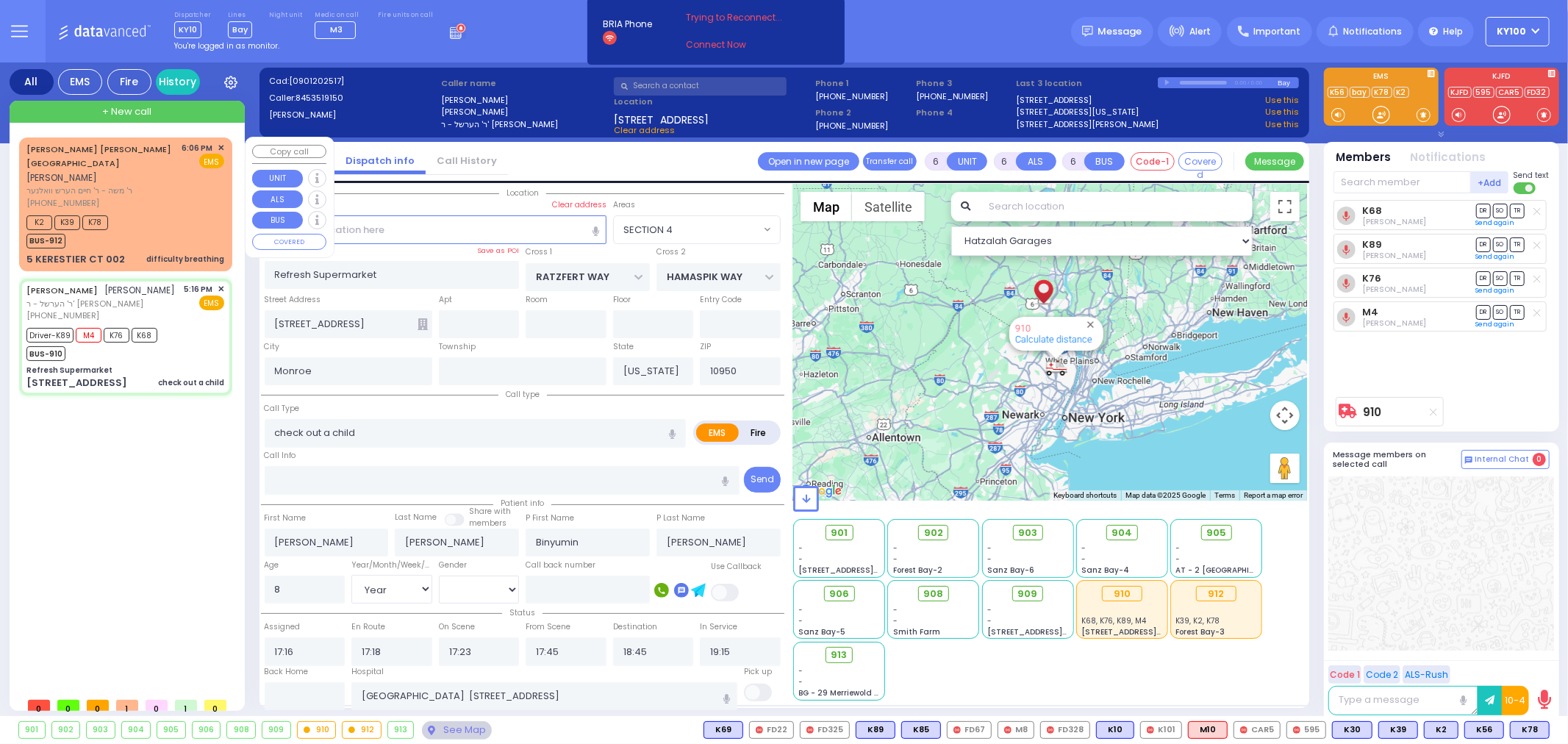
select select "Hatzalah Garages"
select select "SECTION 4"
select select
radio input "true"
select select "Year"
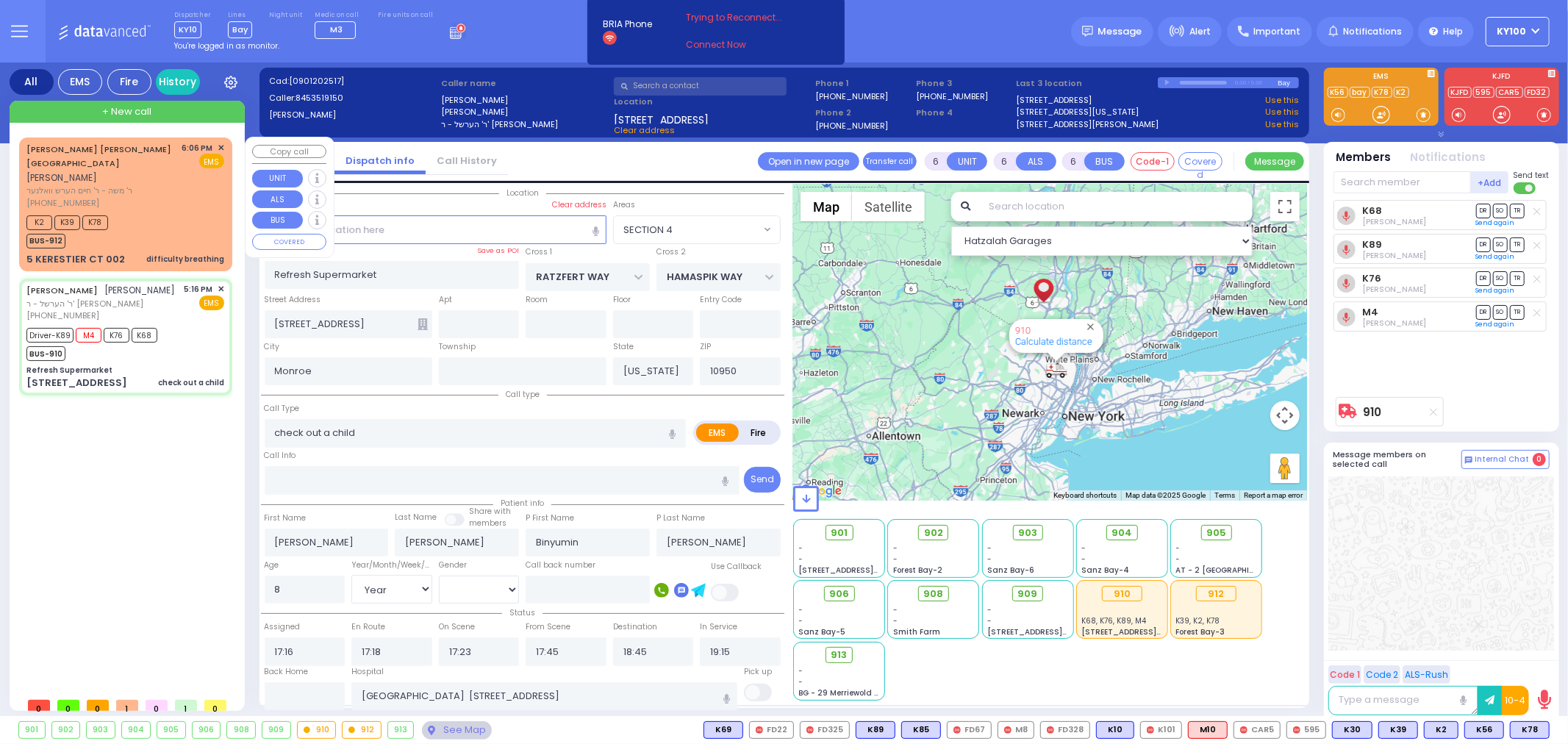
select select "[DEMOGRAPHIC_DATA]"
select select "Hatzalah Garages"
select select "SECTION 4"
select select
radio input "true"
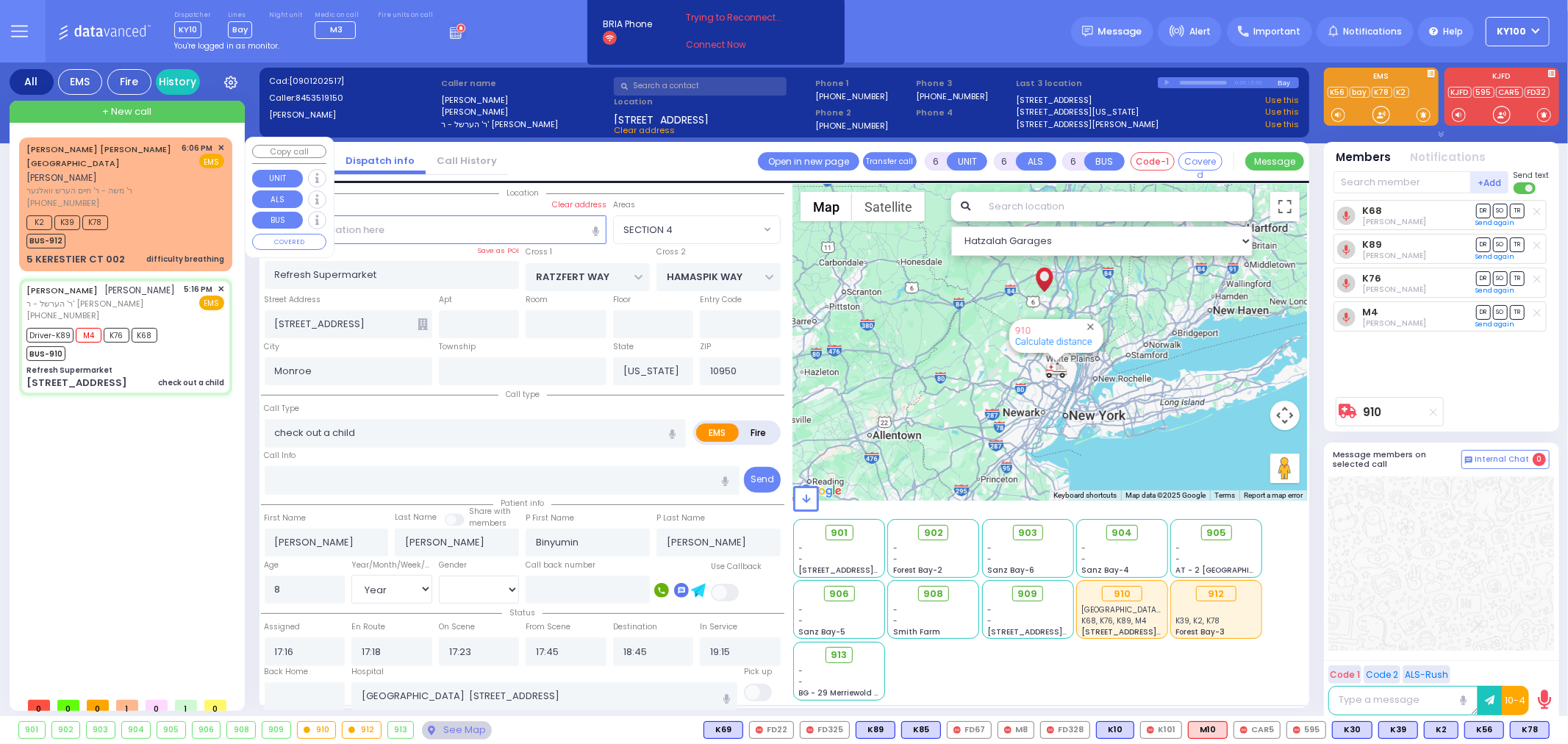
select select "Year"
select select "[DEMOGRAPHIC_DATA]"
select select "Hatzalah Garages"
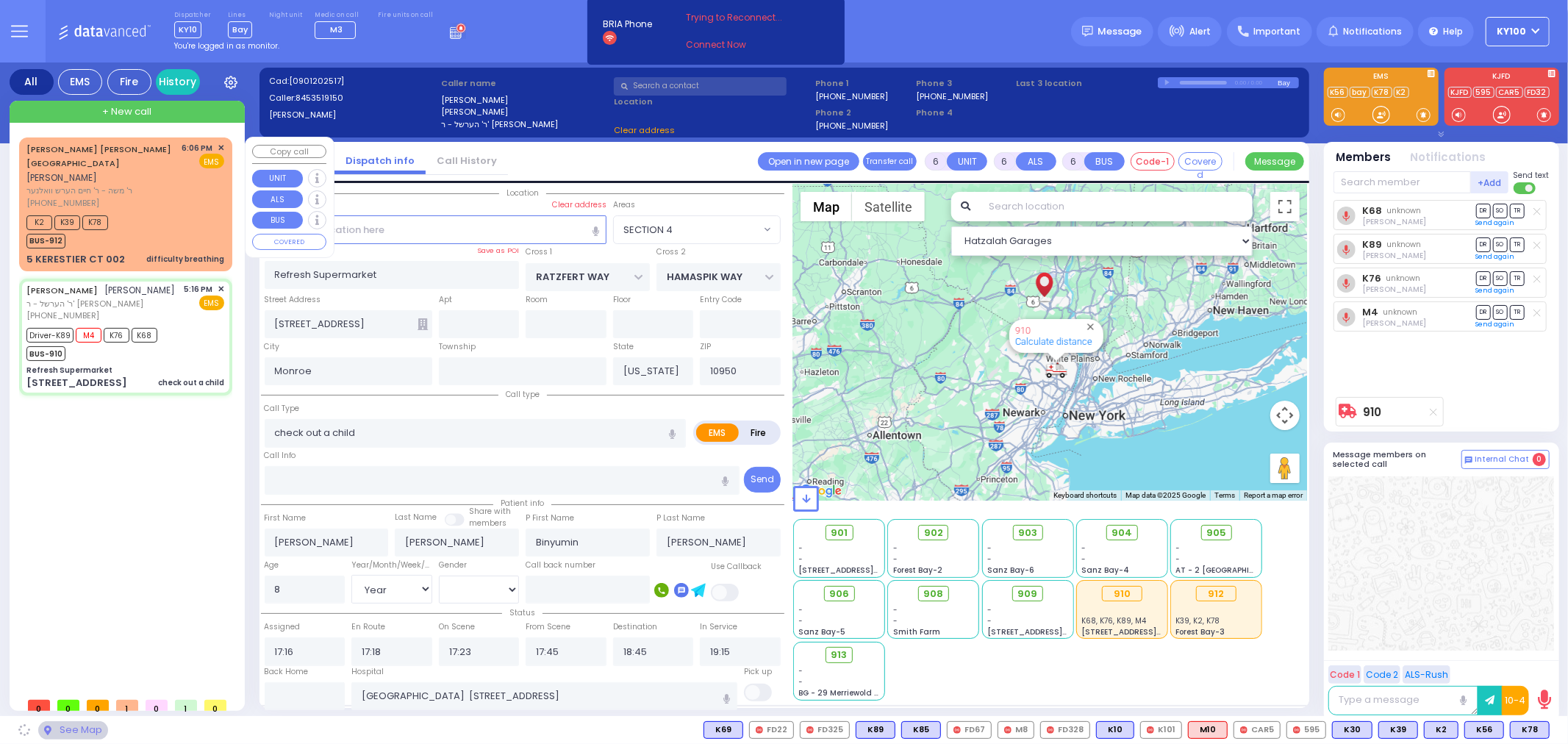
select select "SECTION 4"
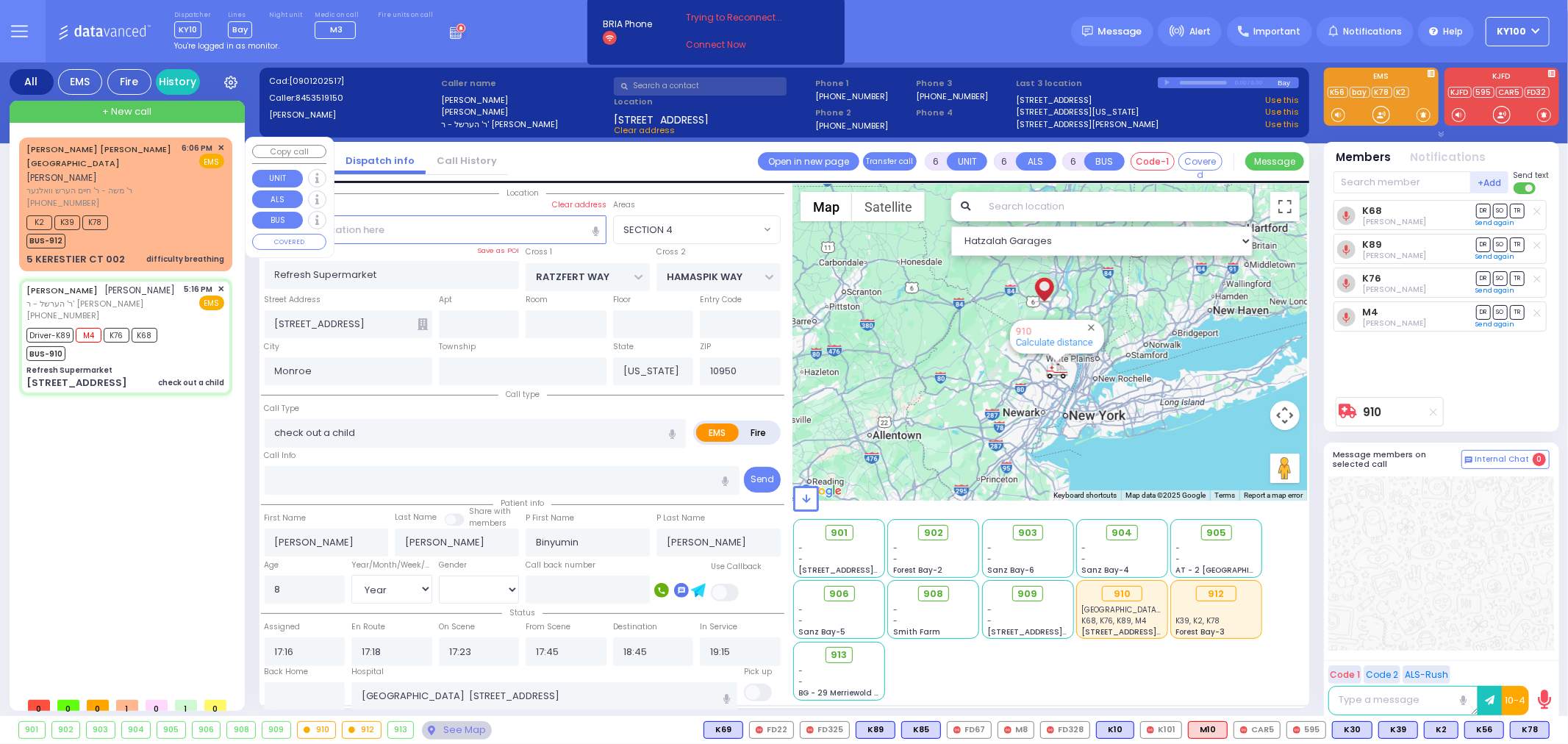
select select
radio input "true"
select select "Year"
select select "[DEMOGRAPHIC_DATA]"
select select "Hatzalah Garages"
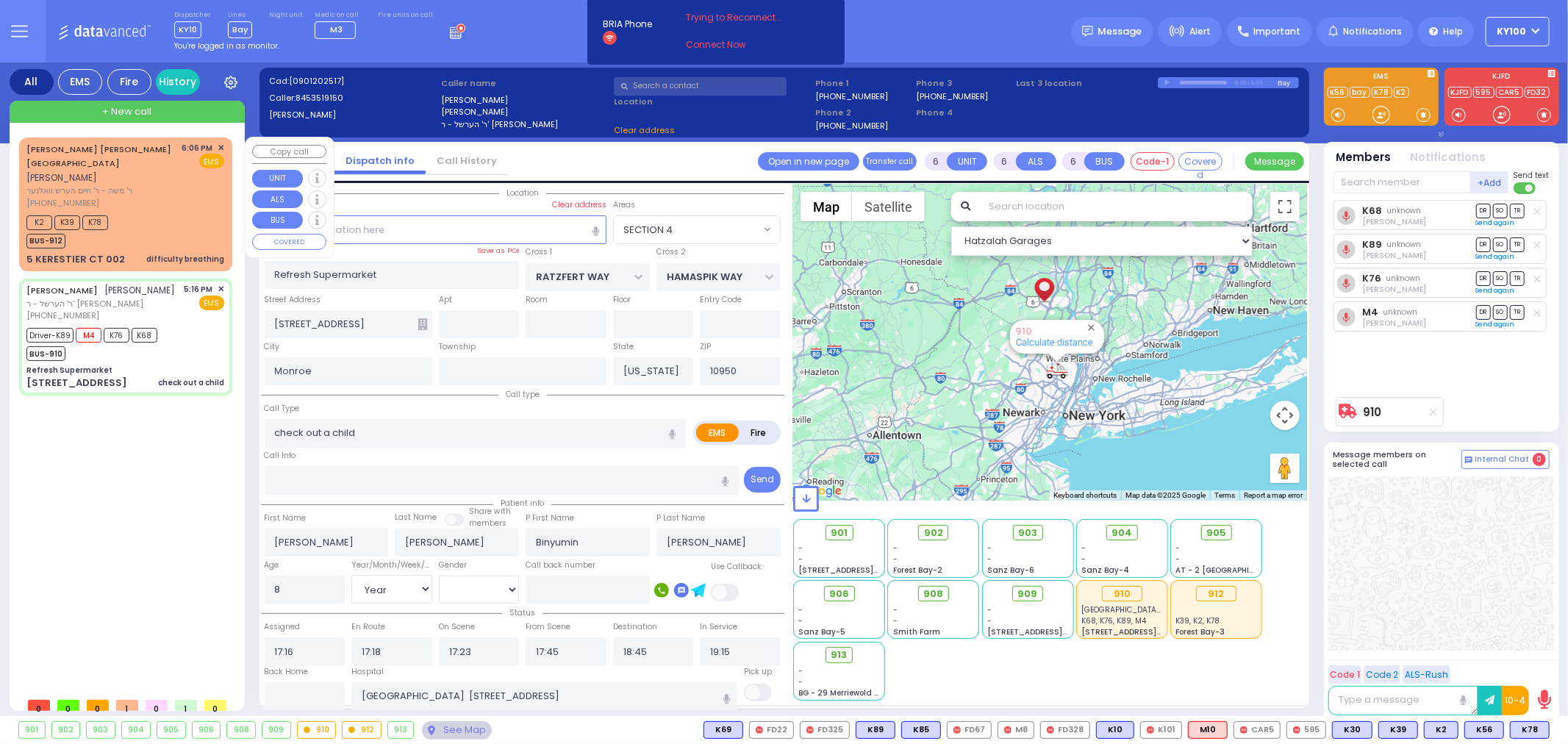
select select "SECTION 4"
select select "Year"
select select "[DEMOGRAPHIC_DATA]"
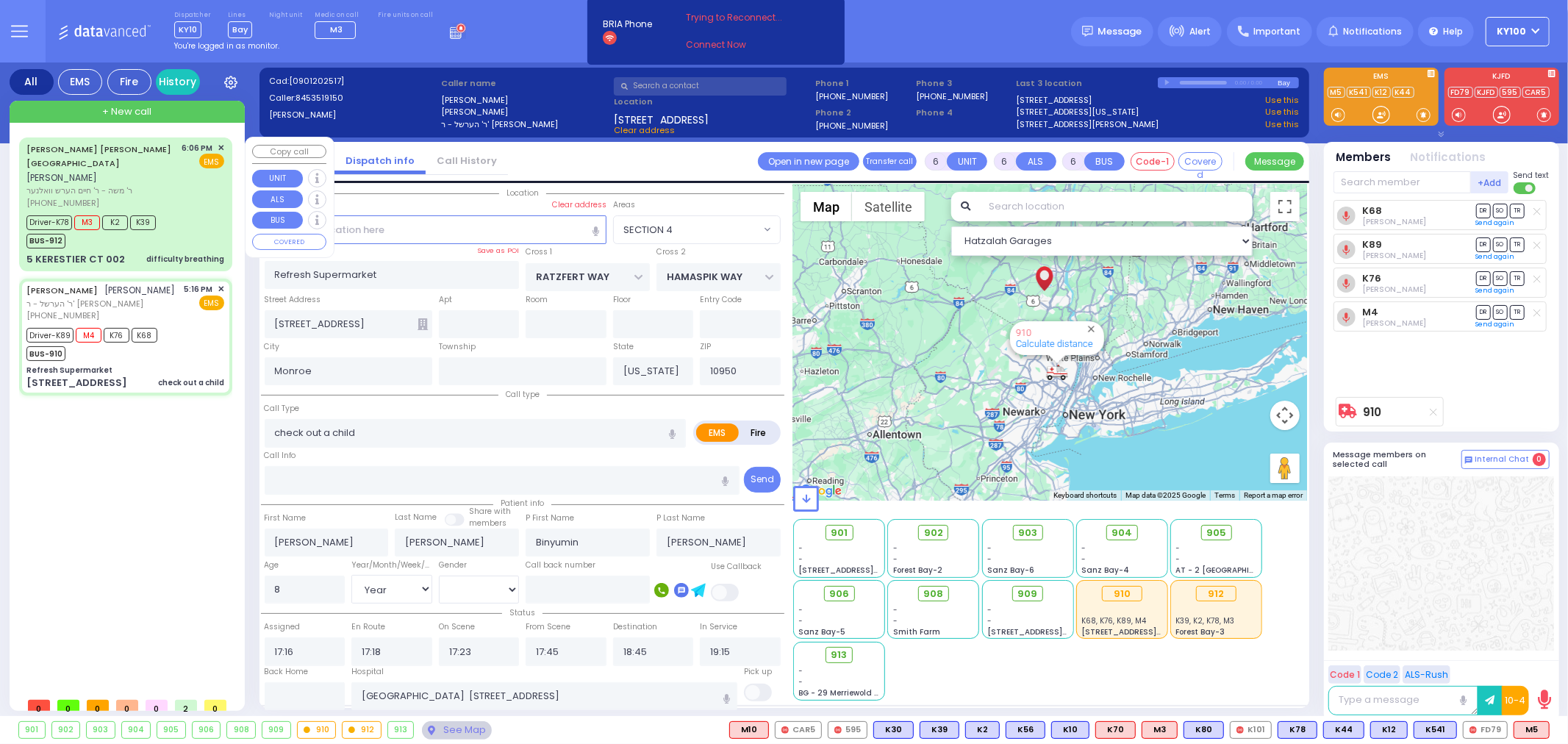
select select
radio input "true"
select select "Year"
select select "[DEMOGRAPHIC_DATA]"
select select "Hatzalah Garages"
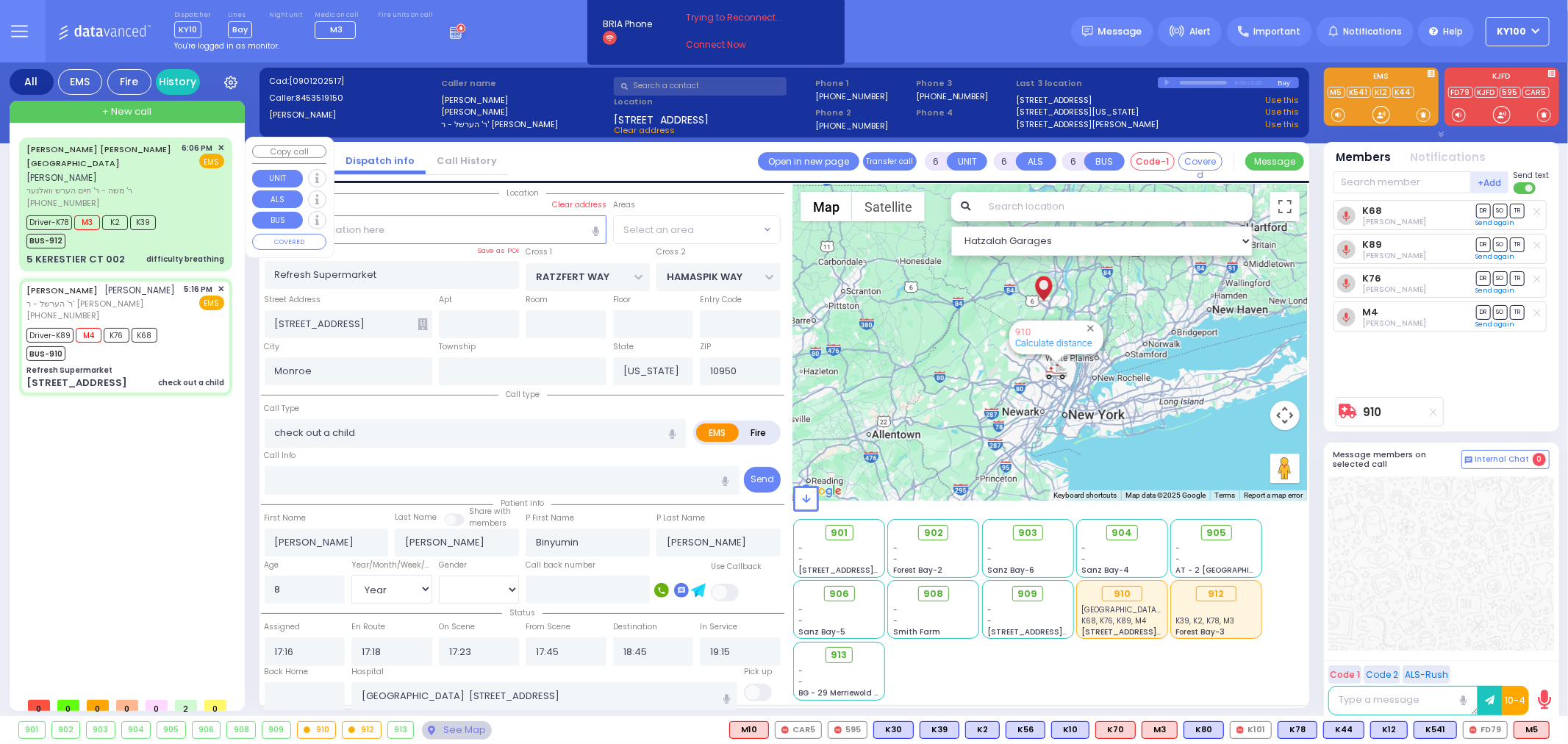
radio input "true"
select select "Year"
select select "[DEMOGRAPHIC_DATA]"
select select
select select "Hatzalah Garages"
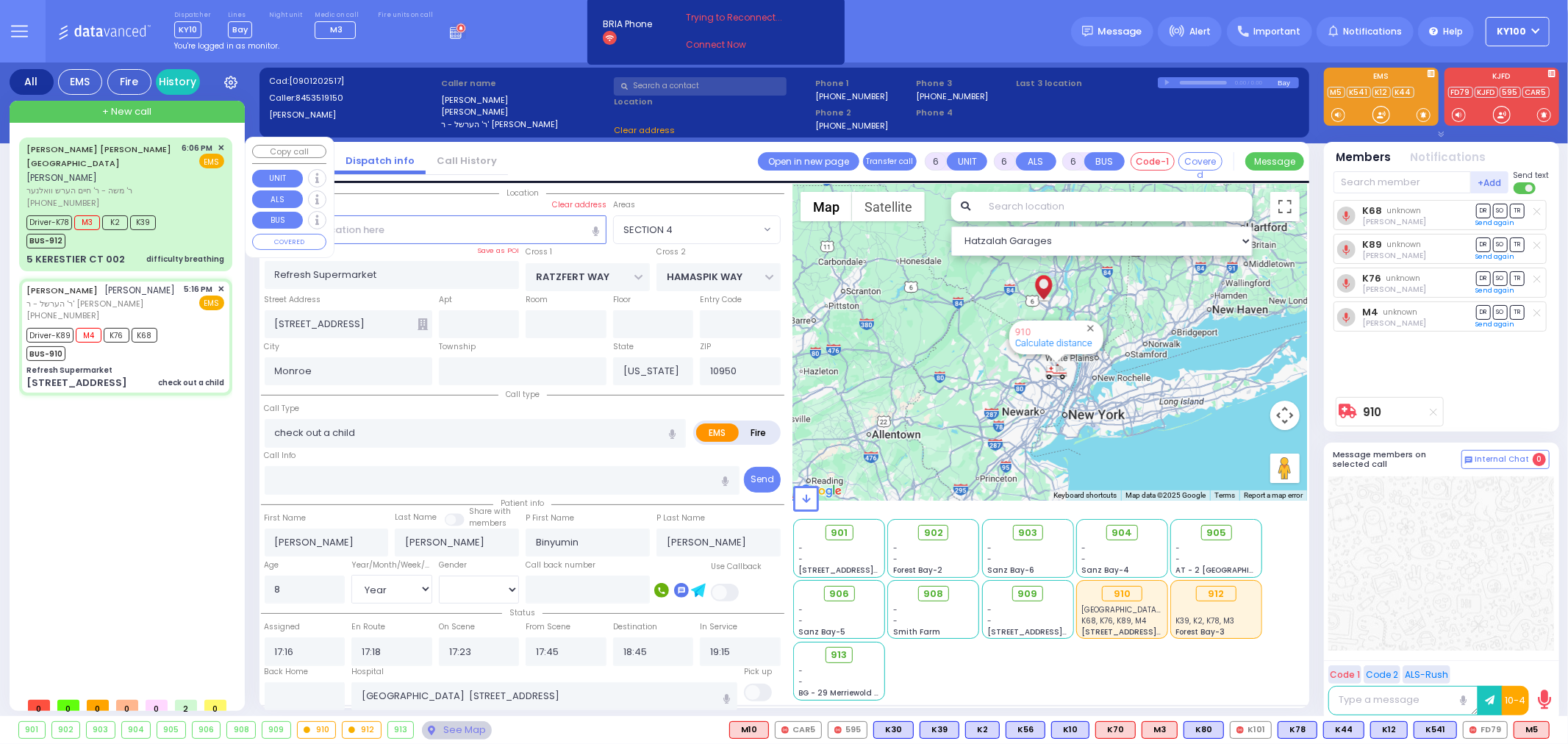
select select
radio input "true"
select select "Year"
select select "[DEMOGRAPHIC_DATA]"
select select "Hatzalah Garages"
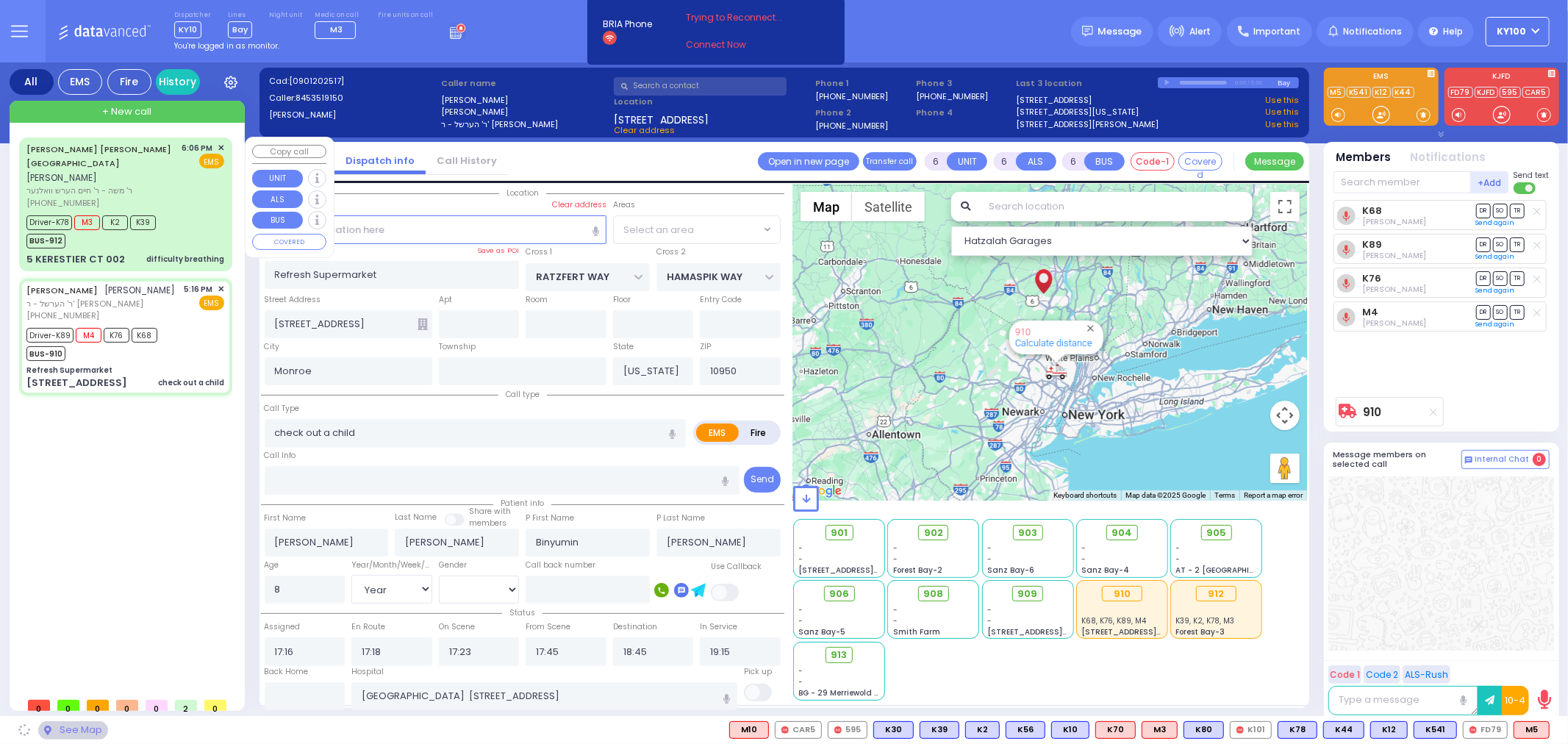
radio input "true"
select select "Year"
select select "[DEMOGRAPHIC_DATA]"
select select
select select "Hatzalah Garages"
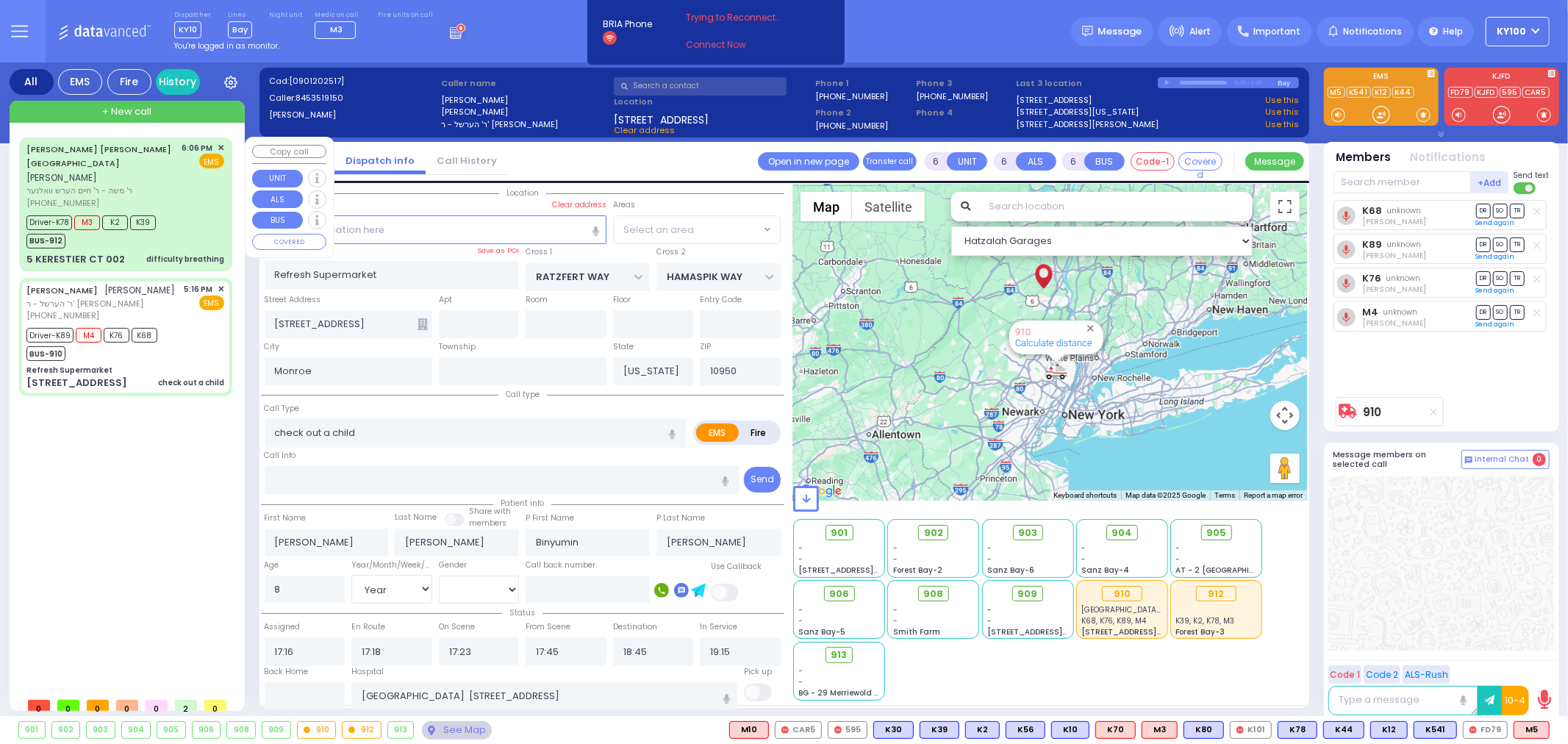
select select "SECTION 4"
select select
radio input "true"
select select "Year"
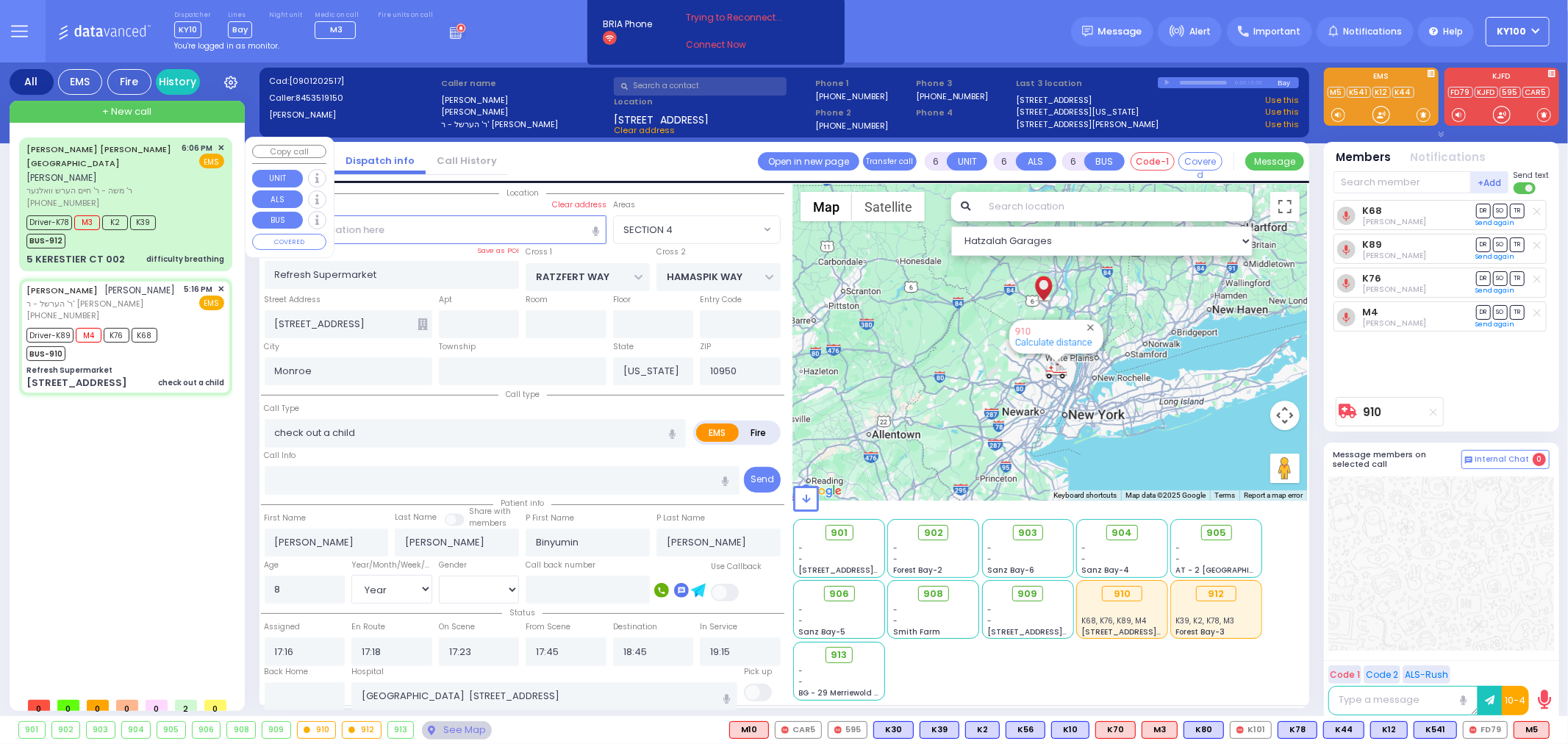
select select "[DEMOGRAPHIC_DATA]"
select select "Hatzalah Garages"
select select "SECTION 4"
select select
radio input "true"
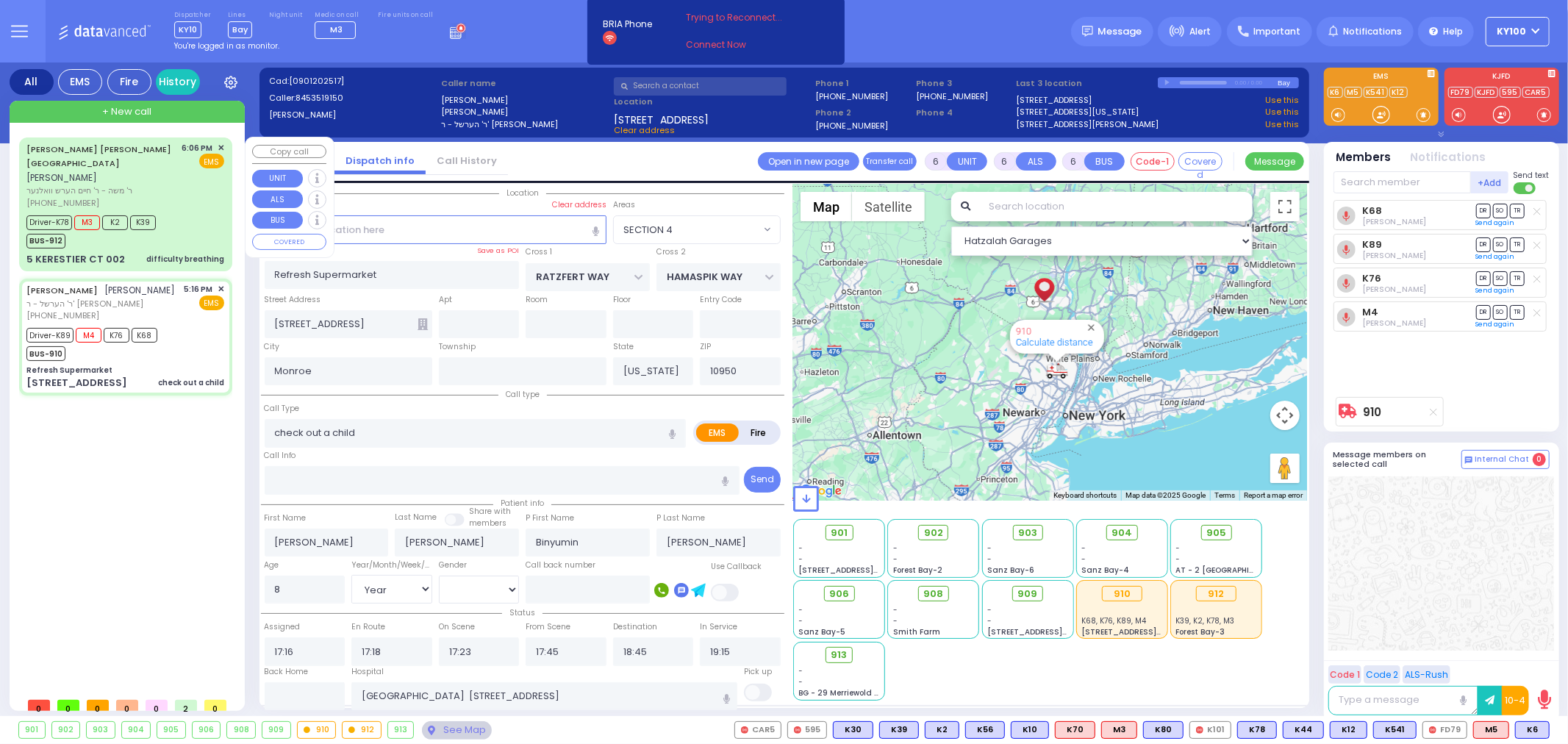
select select "Year"
select select "[DEMOGRAPHIC_DATA]"
select select "Hatzalah Garages"
select select "SECTION 4"
select select
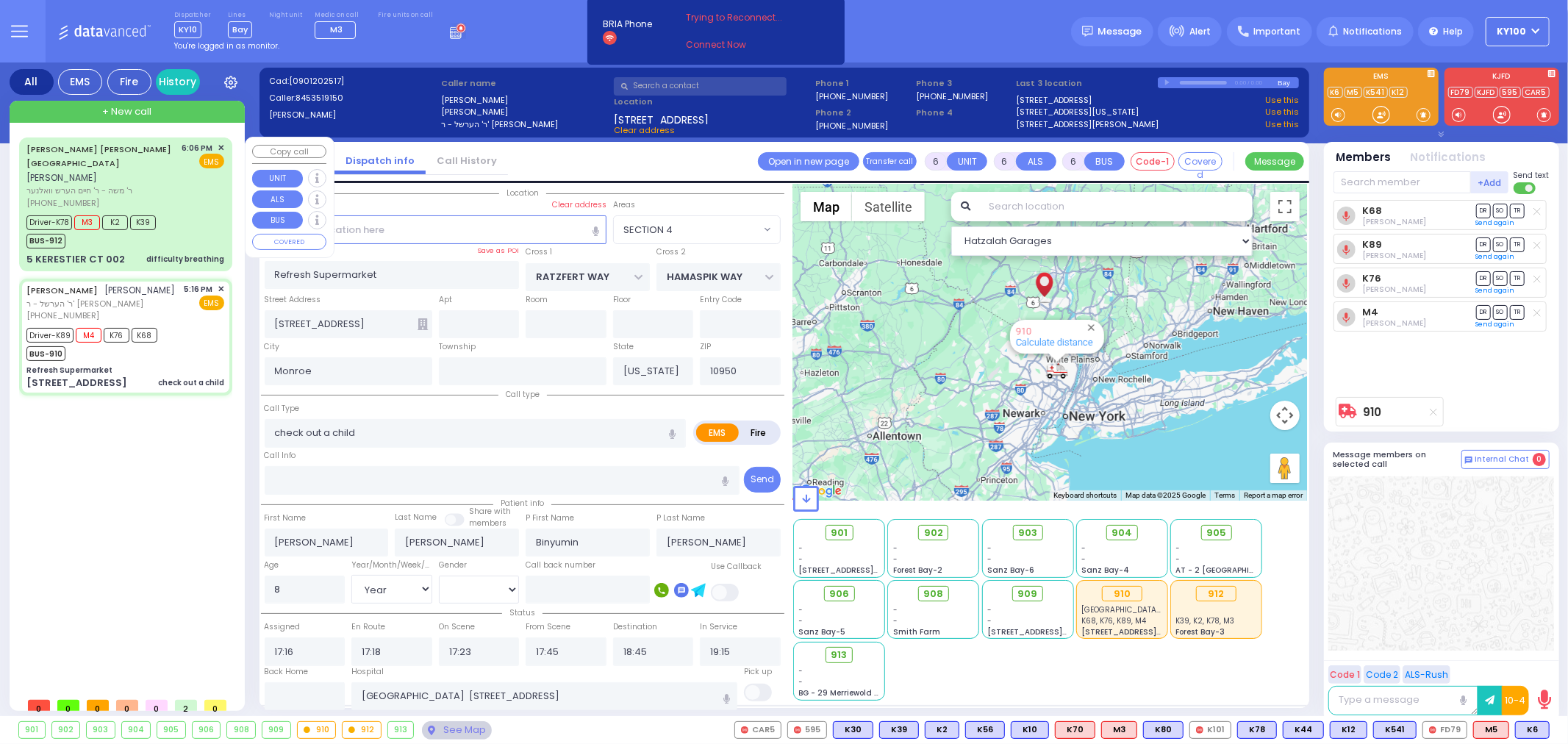
radio input "true"
select select "Year"
select select "[DEMOGRAPHIC_DATA]"
select select "Hatzalah Garages"
select select "SECTION 4"
